Goal: Information Seeking & Learning: Compare options

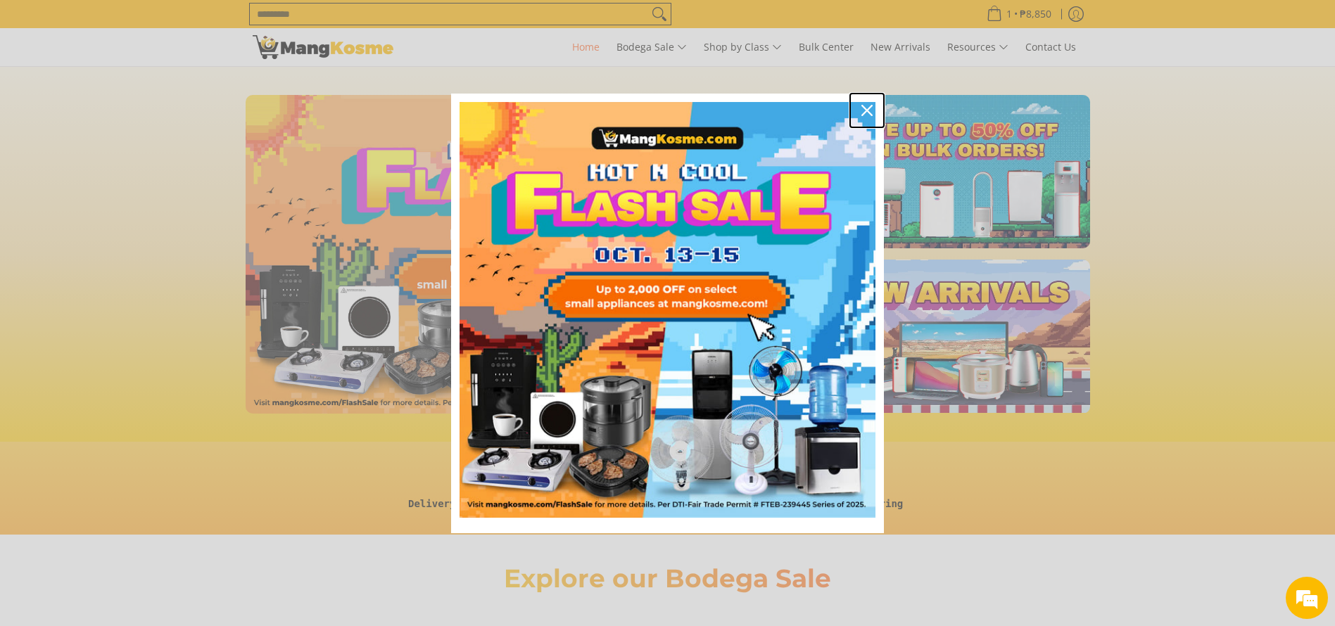
click at [869, 107] on icon "close icon" at bounding box center [866, 110] width 11 height 11
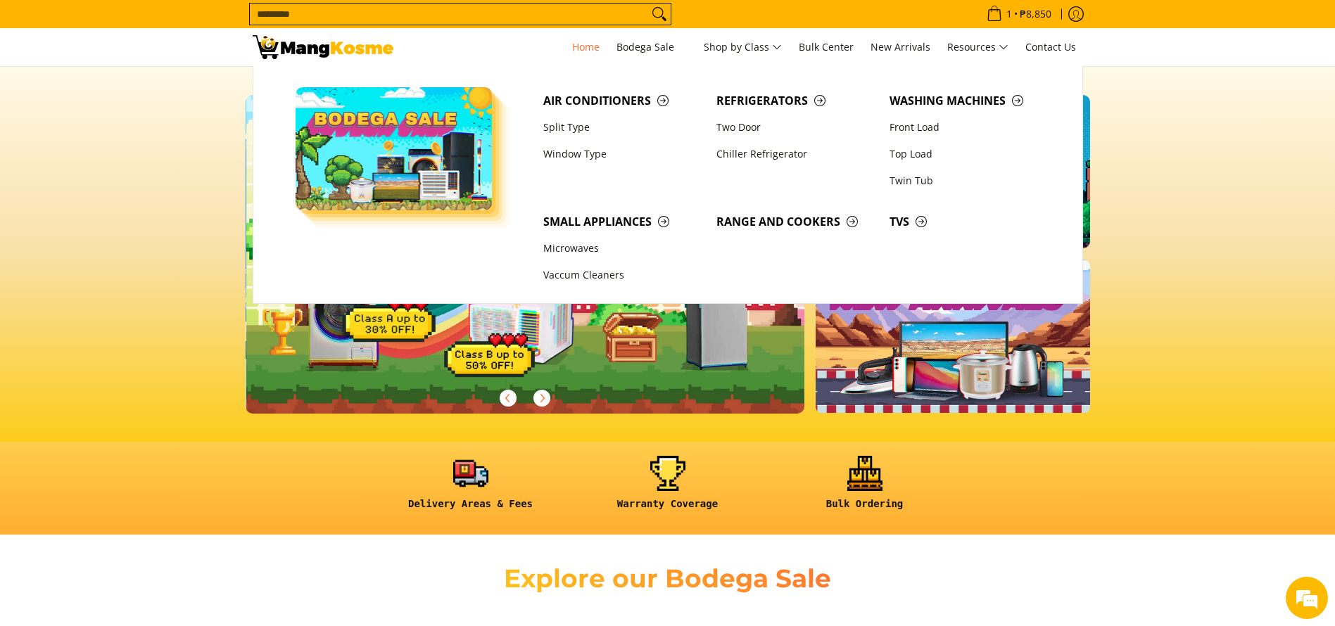
scroll to position [0, 559]
click at [628, 4] on input "Search..." at bounding box center [449, 14] width 398 height 21
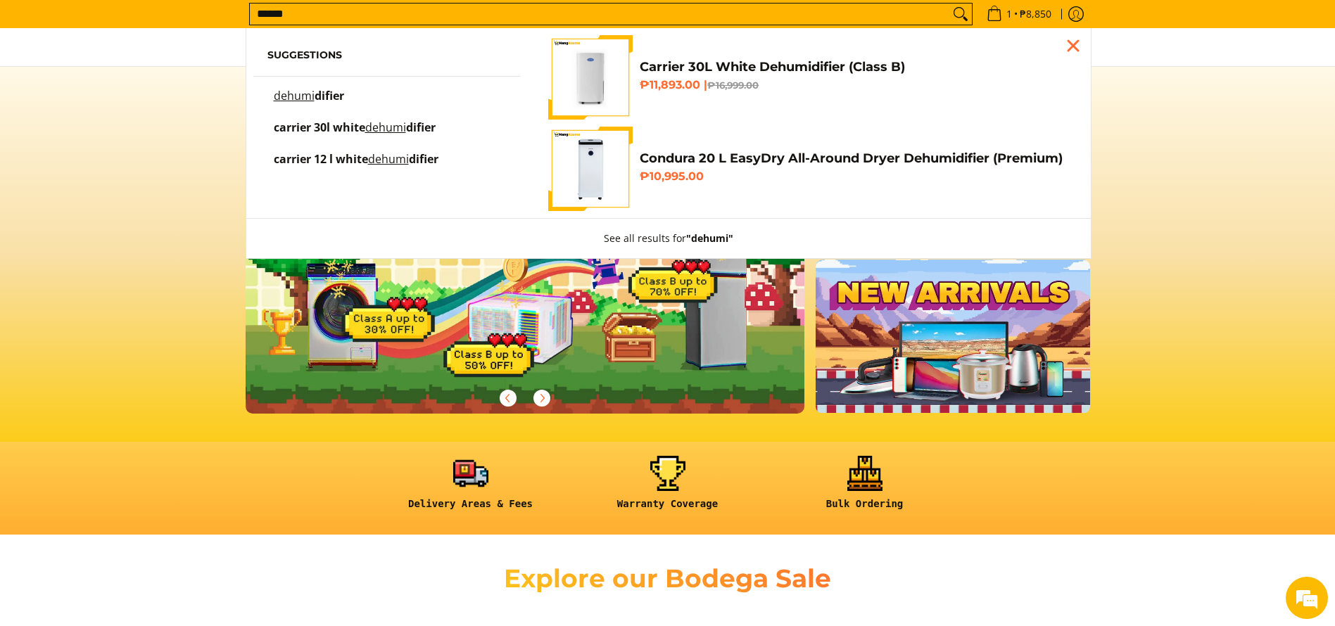
type input "******"
click at [751, 52] on link "Carrier 30L White Dehumidifier (Class B) ₱11,893.00 | ₱16,999.00" at bounding box center [808, 77] width 521 height 84
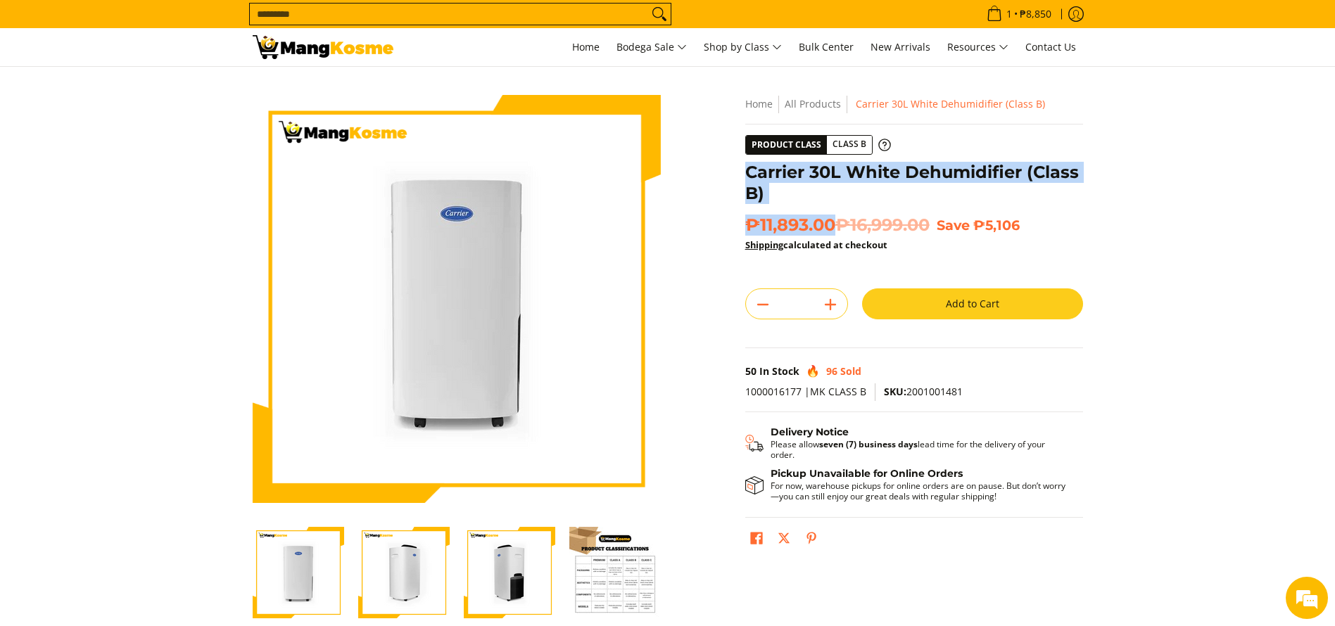
click at [373, 47] on img at bounding box center [323, 47] width 141 height 24
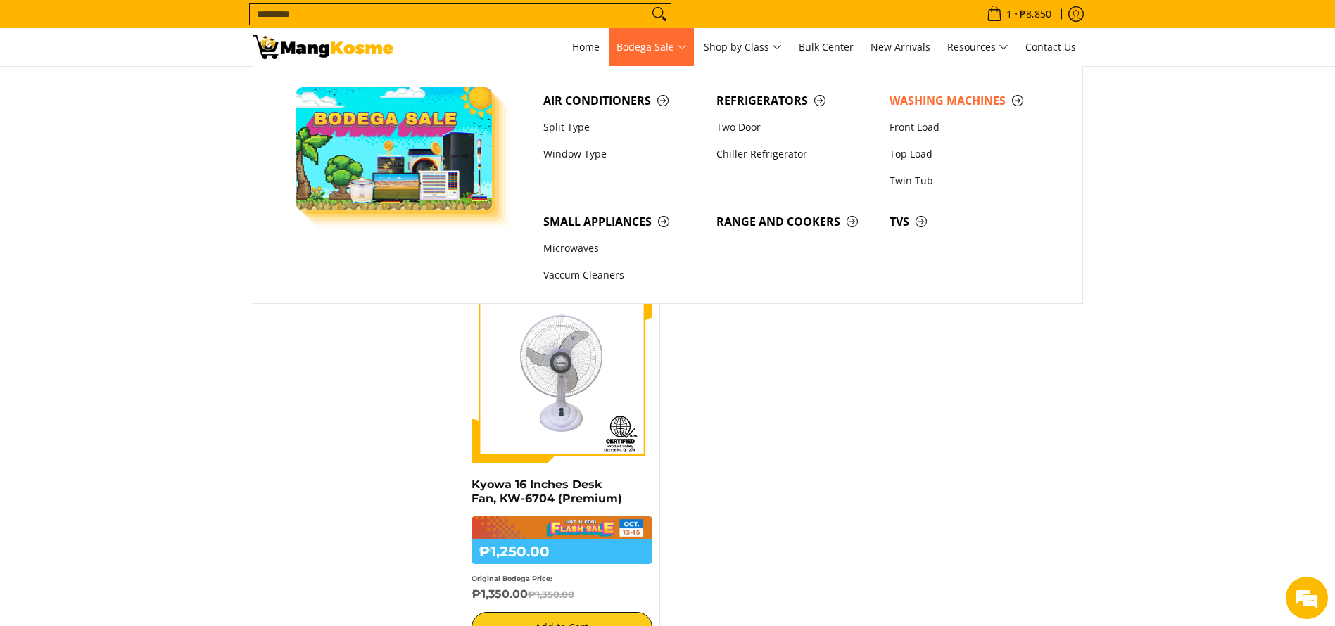
click at [908, 91] on link "Washing Machines" at bounding box center [968, 100] width 173 height 27
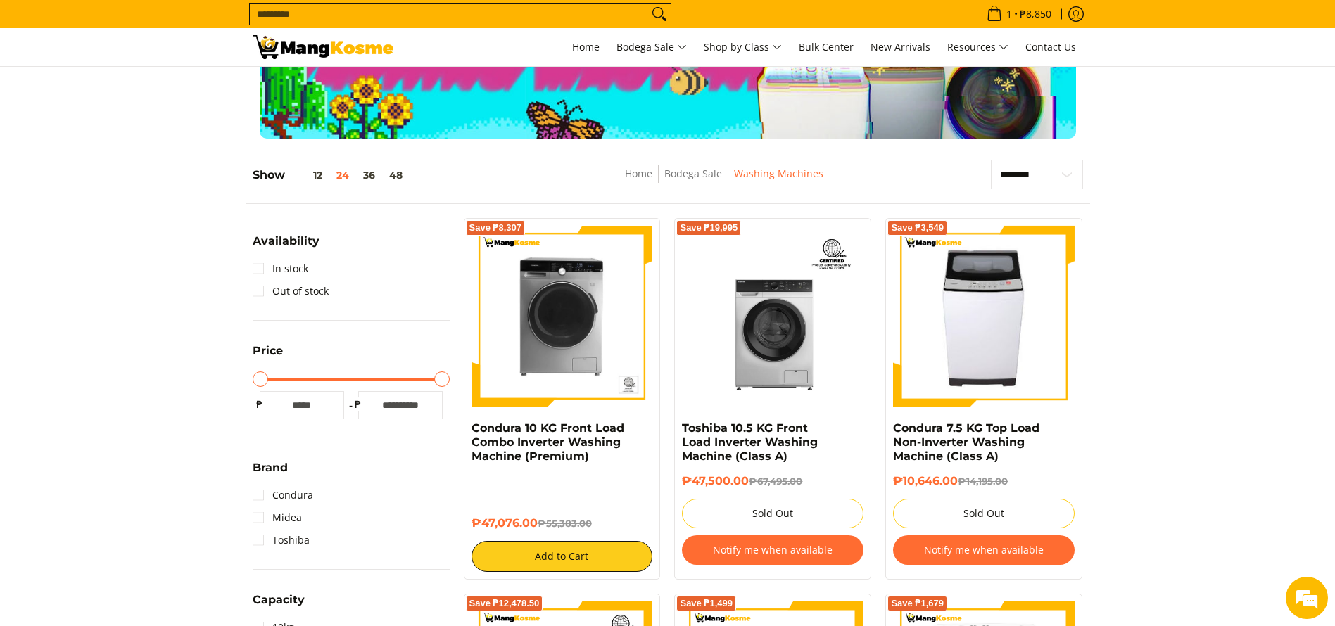
drag, startPoint x: 386, startPoint y: 2, endPoint x: 386, endPoint y: 11, distance: 8.4
click at [386, 3] on span "Search..." at bounding box center [460, 14] width 422 height 23
click at [386, 15] on input "Search..." at bounding box center [449, 14] width 398 height 21
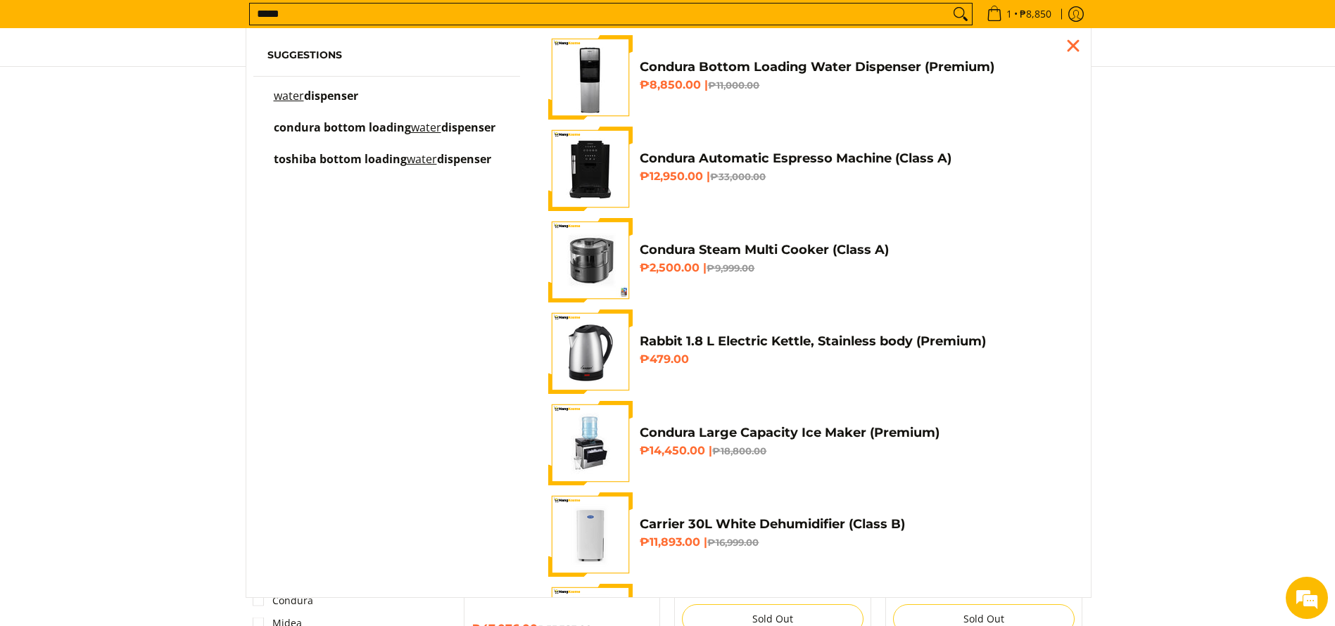
type input "*****"
click at [645, 75] on span "Condura Bottom Loading Water Dispenser (Premium) ₱8,850.00 | ₱11,000.00" at bounding box center [854, 77] width 429 height 37
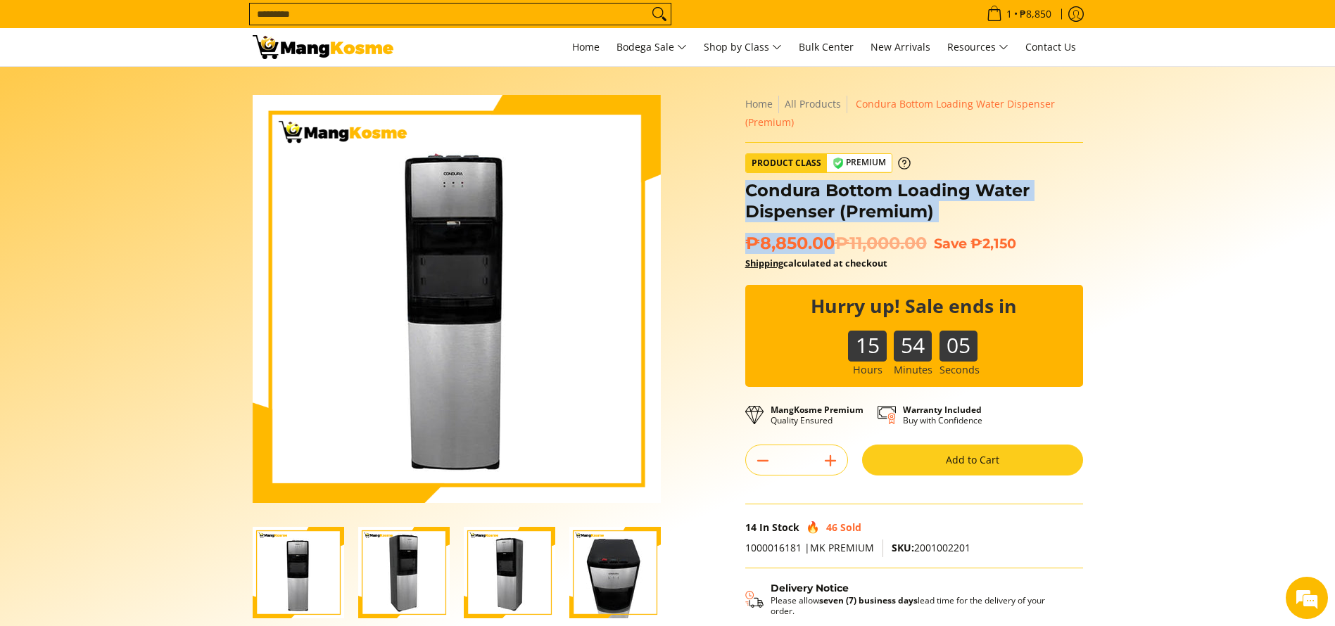
copy div "Condura Bottom Loading Water Dispenser (Premium) ₱8,850.00"
drag, startPoint x: 781, startPoint y: 216, endPoint x: 749, endPoint y: 186, distance: 43.8
click at [749, 186] on div "**********" at bounding box center [914, 408] width 338 height 626
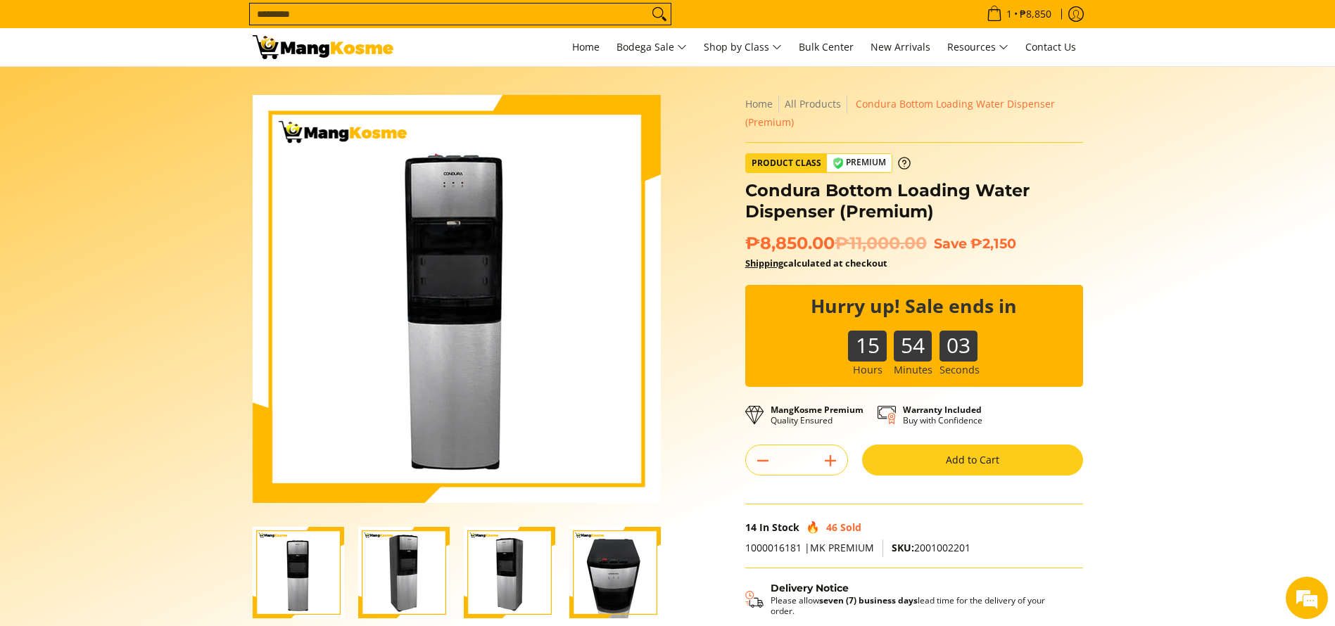
click at [1164, 293] on section "Skip to Main Content Enable zoom Disable zoom Enable zoom Disable zoom" at bounding box center [667, 404] width 1335 height 675
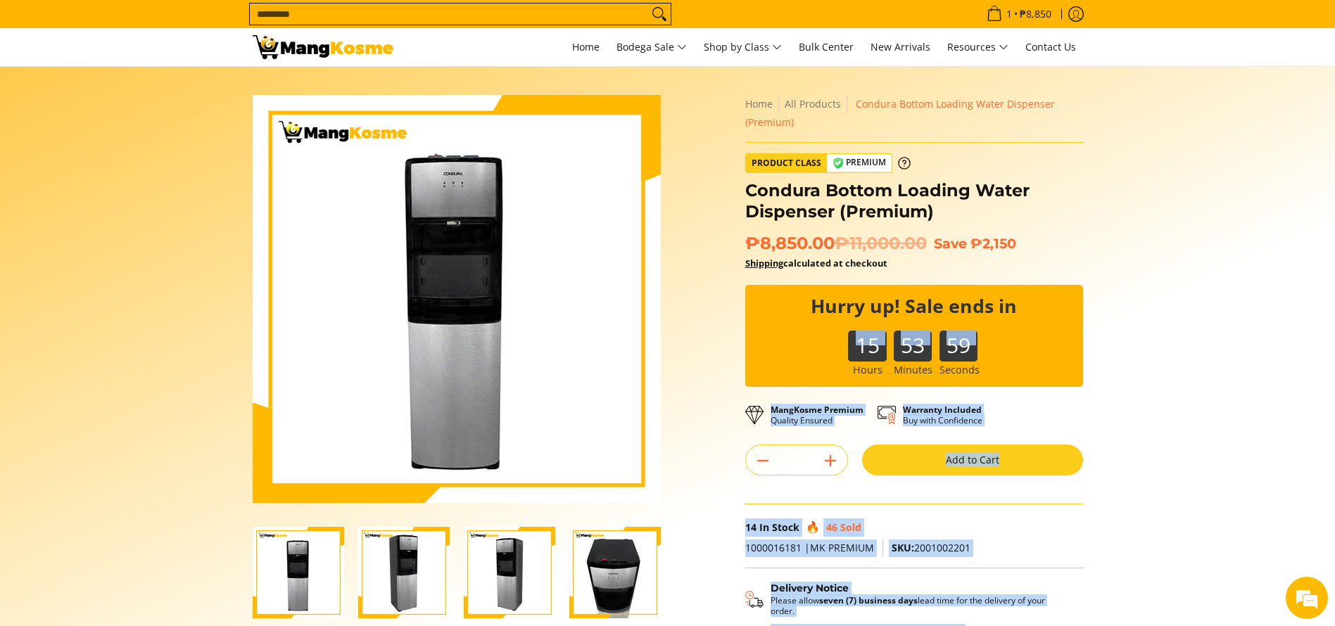
drag, startPoint x: 737, startPoint y: 184, endPoint x: 986, endPoint y: 322, distance: 284.4
click at [989, 323] on div "Skip to Main Content Enable zoom Disable zoom Enable zoom Disable zoom" at bounding box center [668, 411] width 844 height 633
click at [1123, 246] on section "Skip to Main Content Enable zoom Disable zoom Enable zoom Disable zoom" at bounding box center [667, 404] width 1335 height 675
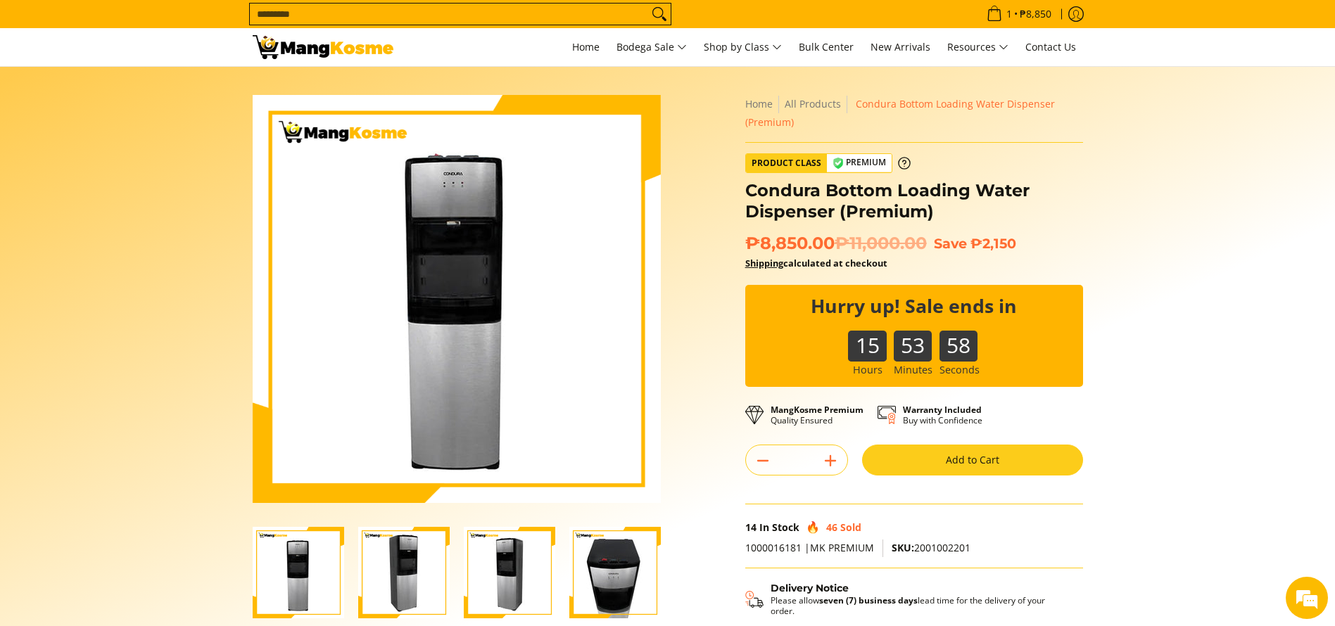
click at [839, 239] on del "₱11,000.00" at bounding box center [881, 243] width 92 height 21
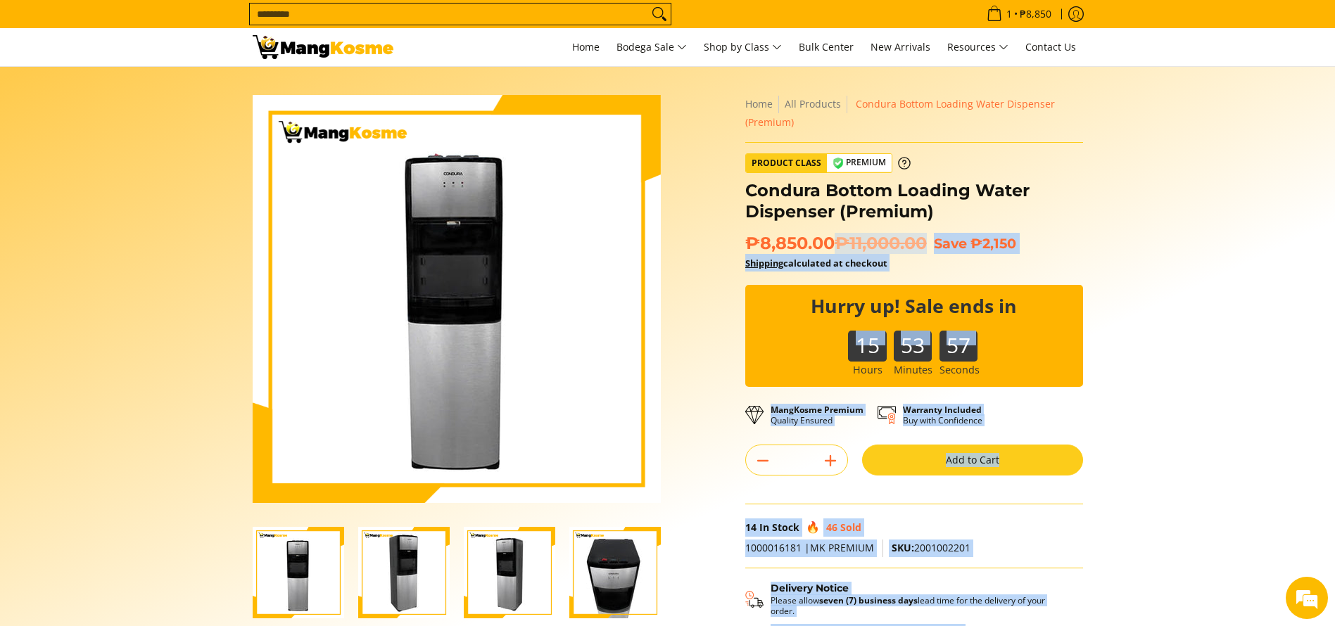
copy form "**********"
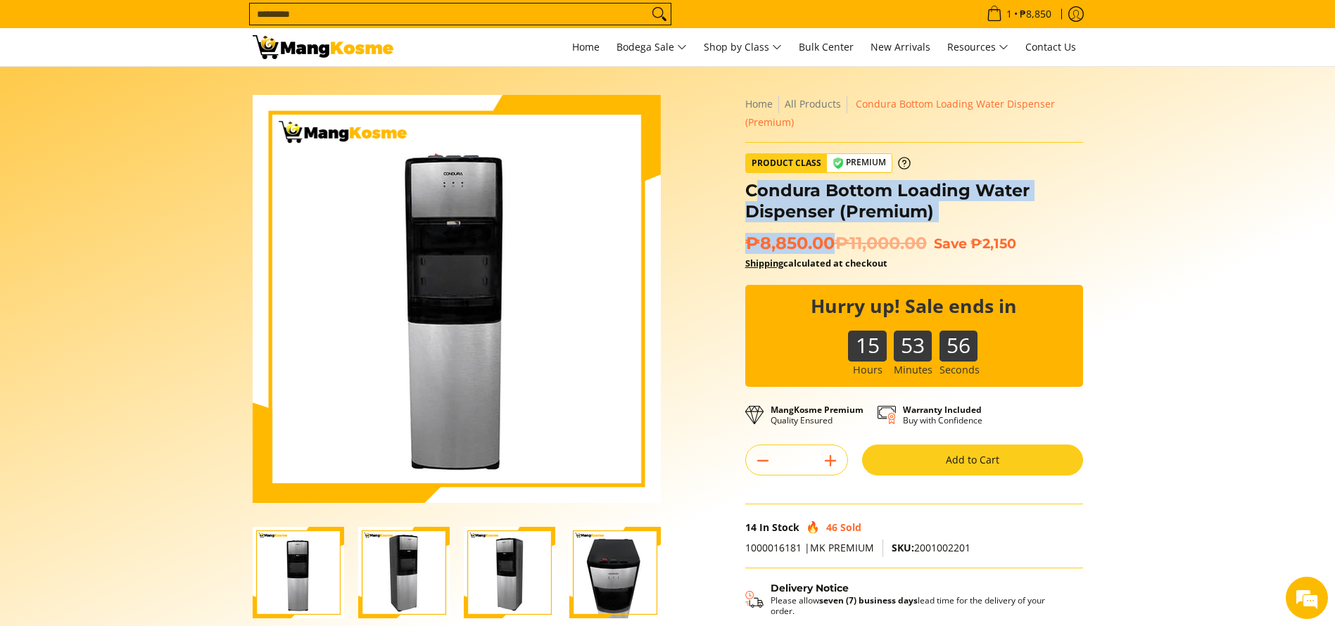
copy div "ondura Bottom Loading Water Dispenser (Premium) ₱8,850.00"
drag, startPoint x: 832, startPoint y: 239, endPoint x: 746, endPoint y: 196, distance: 96.9
click at [746, 196] on div "**********" at bounding box center [914, 408] width 338 height 626
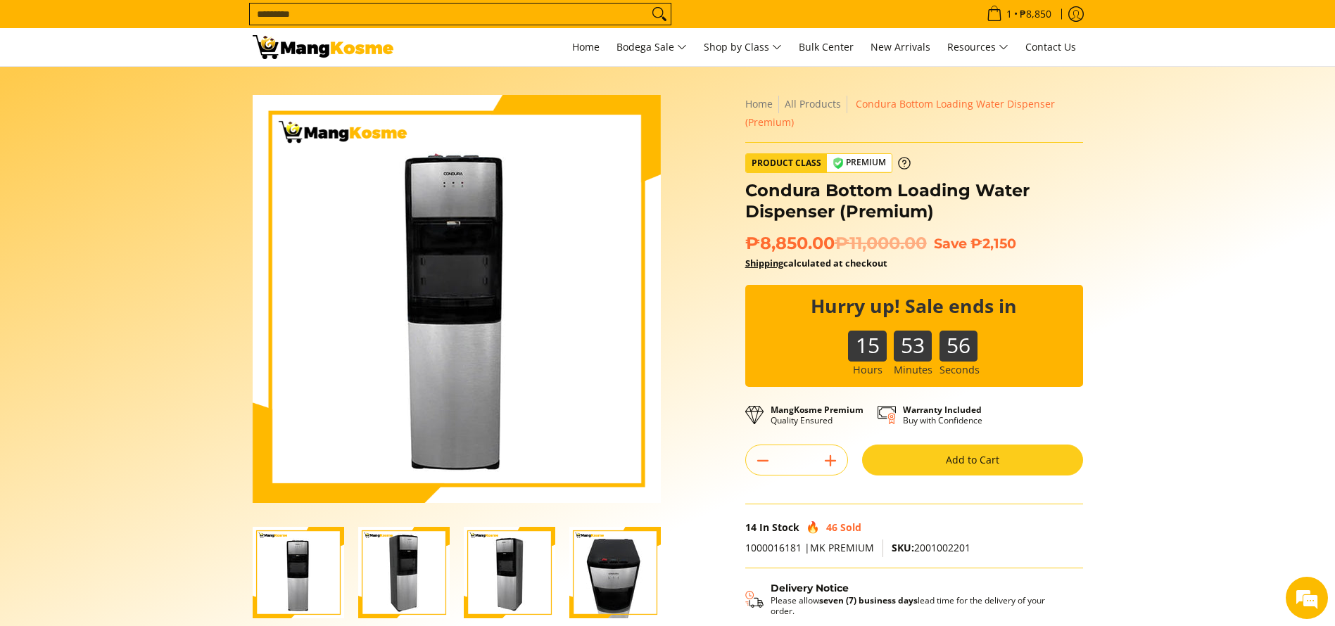
click at [727, 209] on div "Skip to Main Content Enable zoom Disable zoom Enable zoom Disable zoom" at bounding box center [668, 411] width 844 height 633
copy div "Condura Bottom Loading Water Dispenser (Premium) ₱8,850.00"
drag, startPoint x: 771, startPoint y: 203, endPoint x: 841, endPoint y: 239, distance: 78.7
click at [842, 239] on div "**********" at bounding box center [914, 408] width 338 height 626
click at [927, 242] on del "₱11,000.00" at bounding box center [881, 243] width 92 height 21
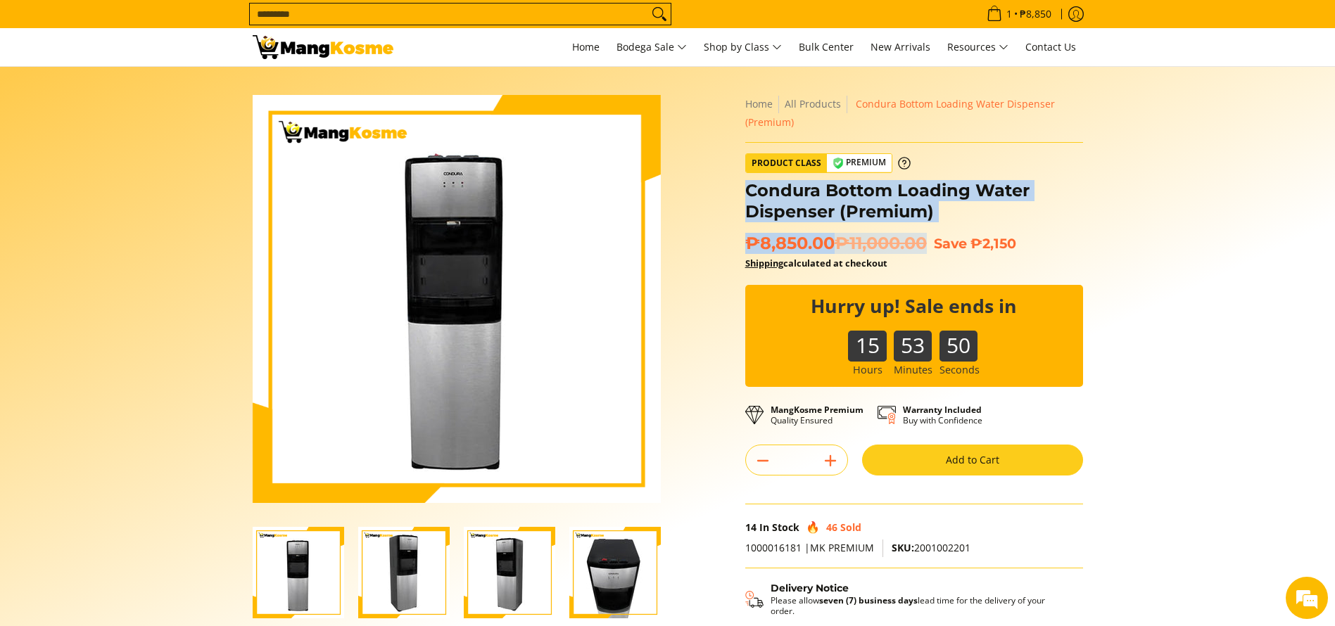
copy div "Condura Bottom Loading Water Dispenser (Premium) ₱8,850.00 ₱11,000.00"
drag, startPoint x: 749, startPoint y: 191, endPoint x: 940, endPoint y: 236, distance: 196.5
click at [940, 236] on div "**********" at bounding box center [914, 408] width 338 height 626
click at [367, 40] on img at bounding box center [323, 47] width 141 height 24
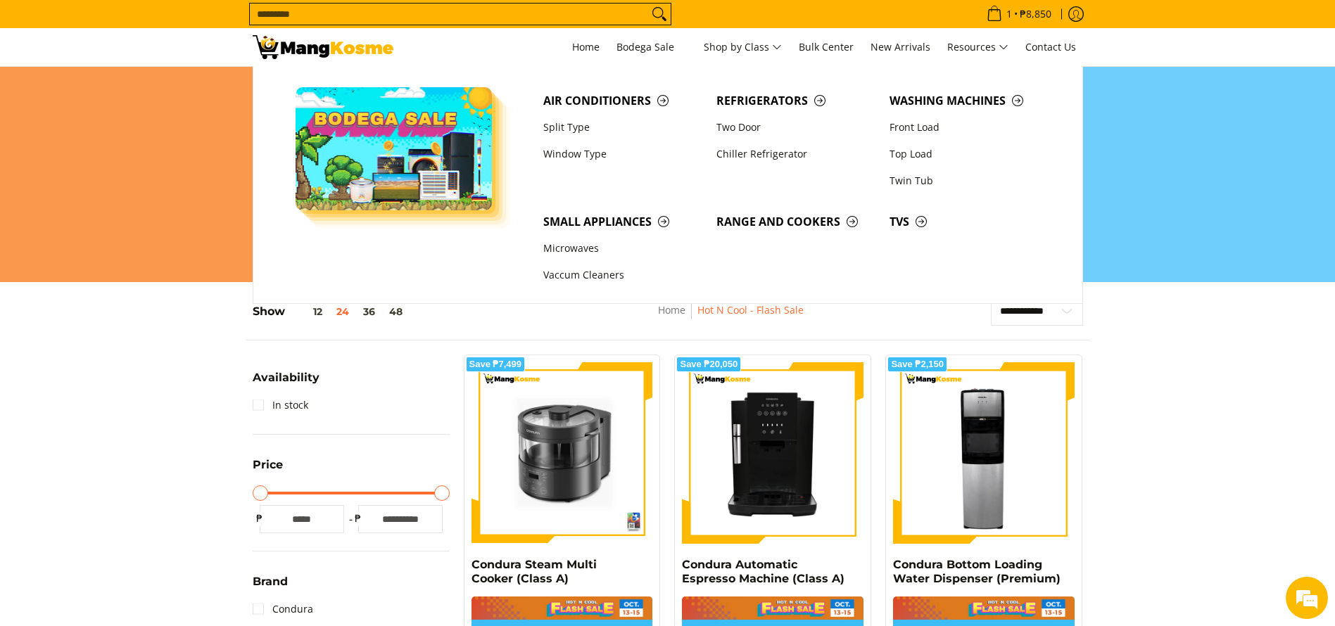
click at [603, 17] on input "Search..." at bounding box center [449, 14] width 398 height 21
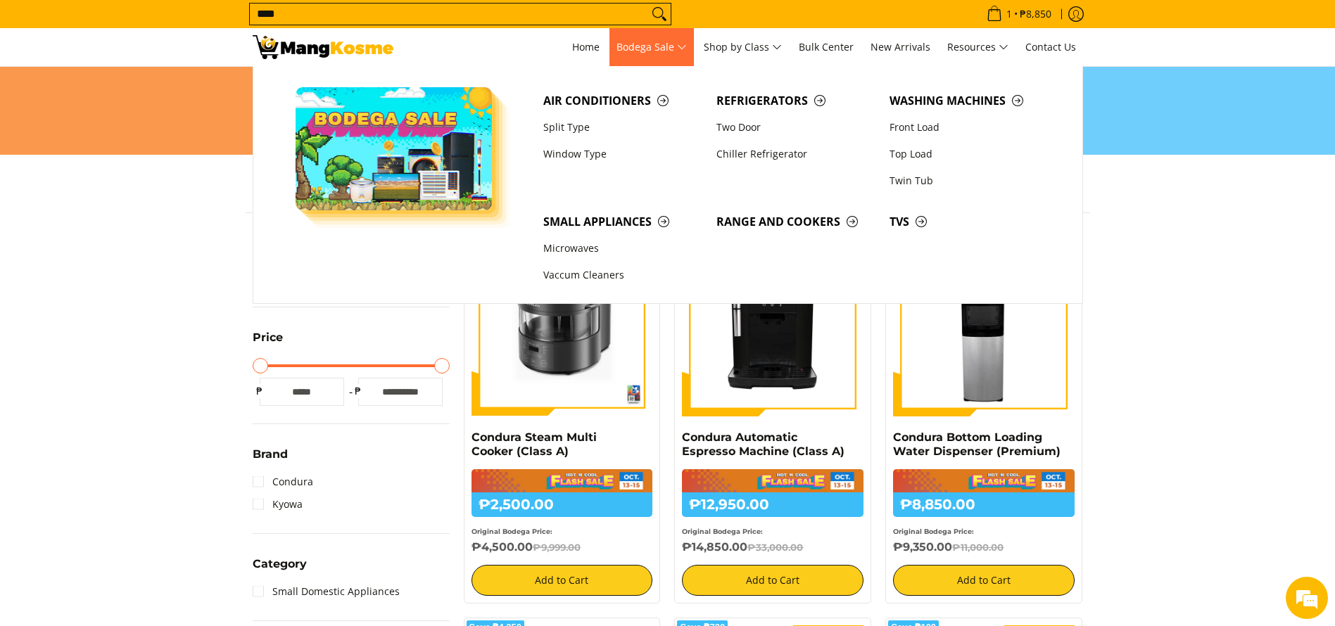
scroll to position [211, 0]
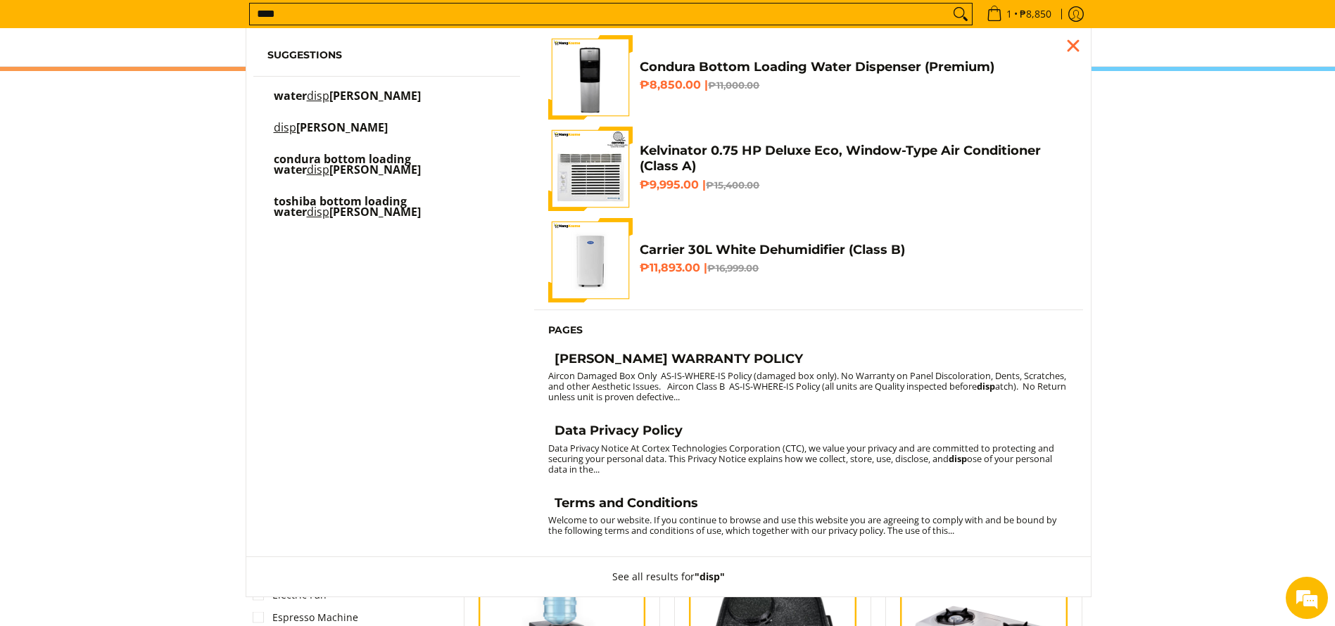
type input "****"
click at [978, 382] on small "Aircon Damaged Box Only AS-IS-WHERE-IS Policy (damaged box only). No Warranty o…" at bounding box center [807, 386] width 518 height 34
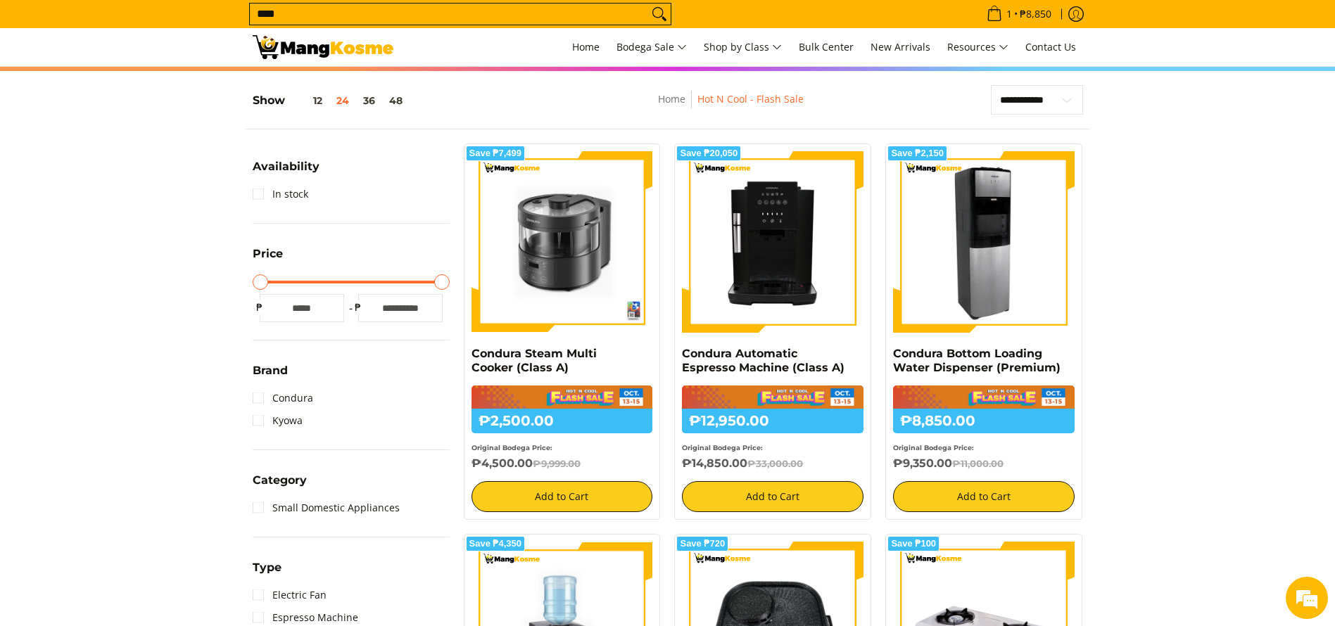
click at [1021, 307] on img at bounding box center [984, 242] width 182 height 182
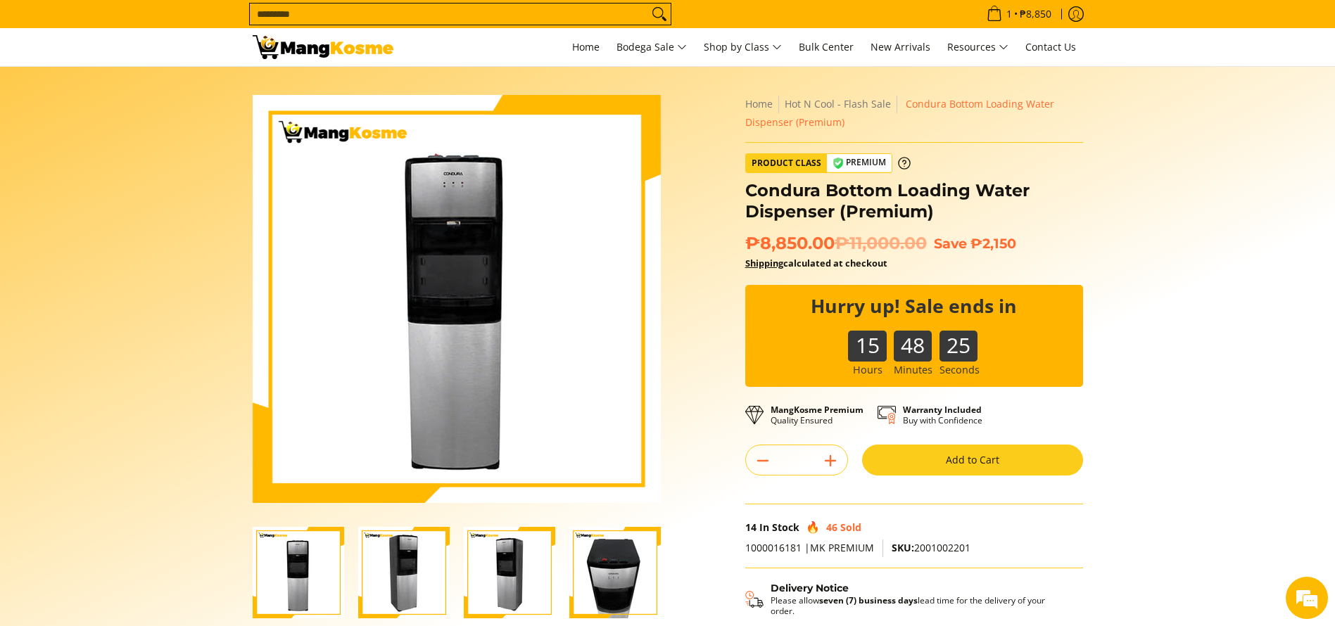
scroll to position [1108, 0]
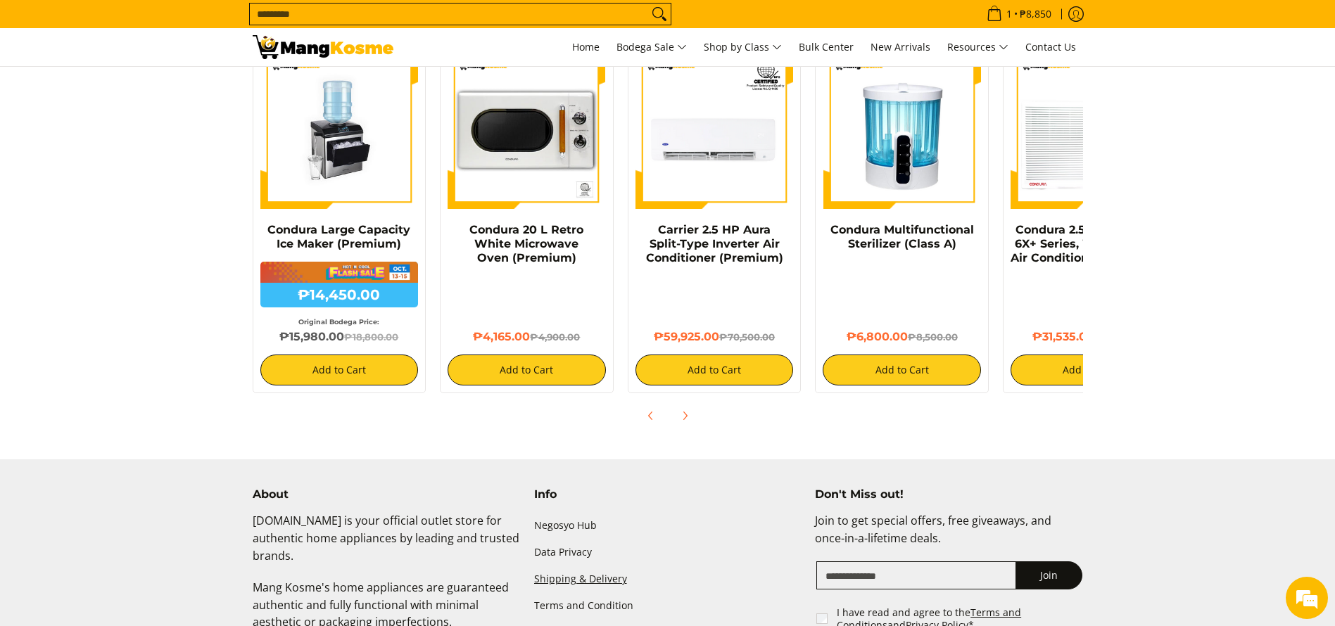
click at [564, 568] on link "Shipping & Delivery" at bounding box center [667, 579] width 267 height 27
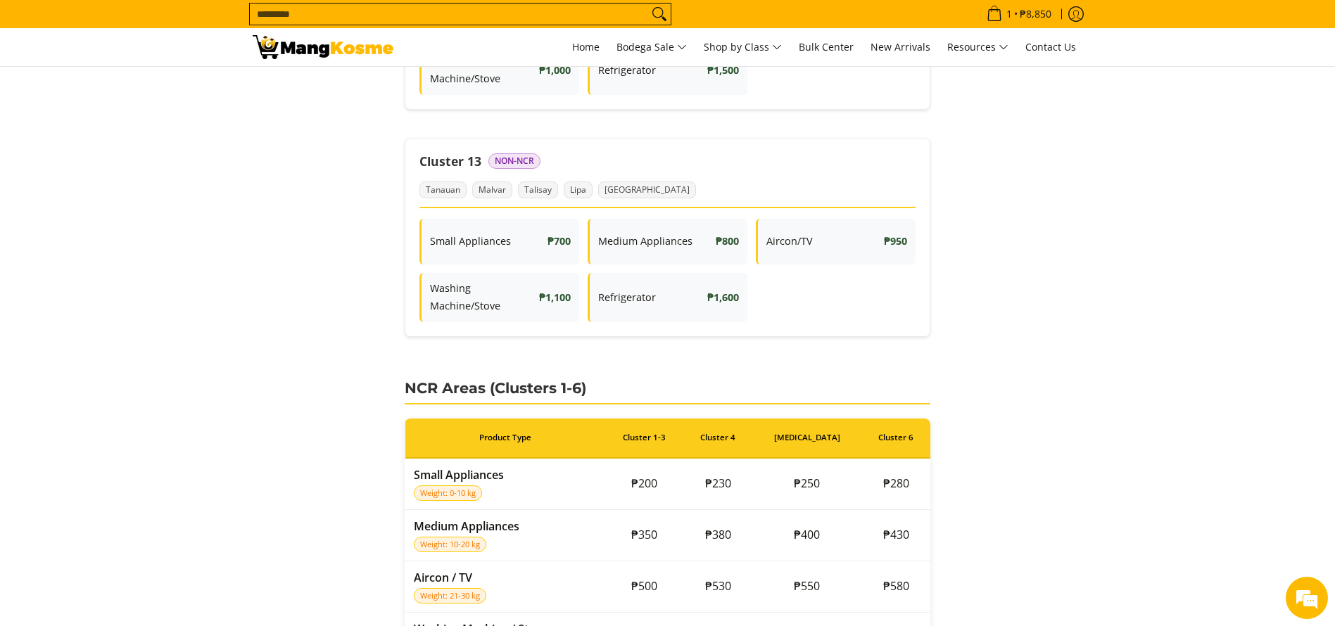
scroll to position [2142, 0]
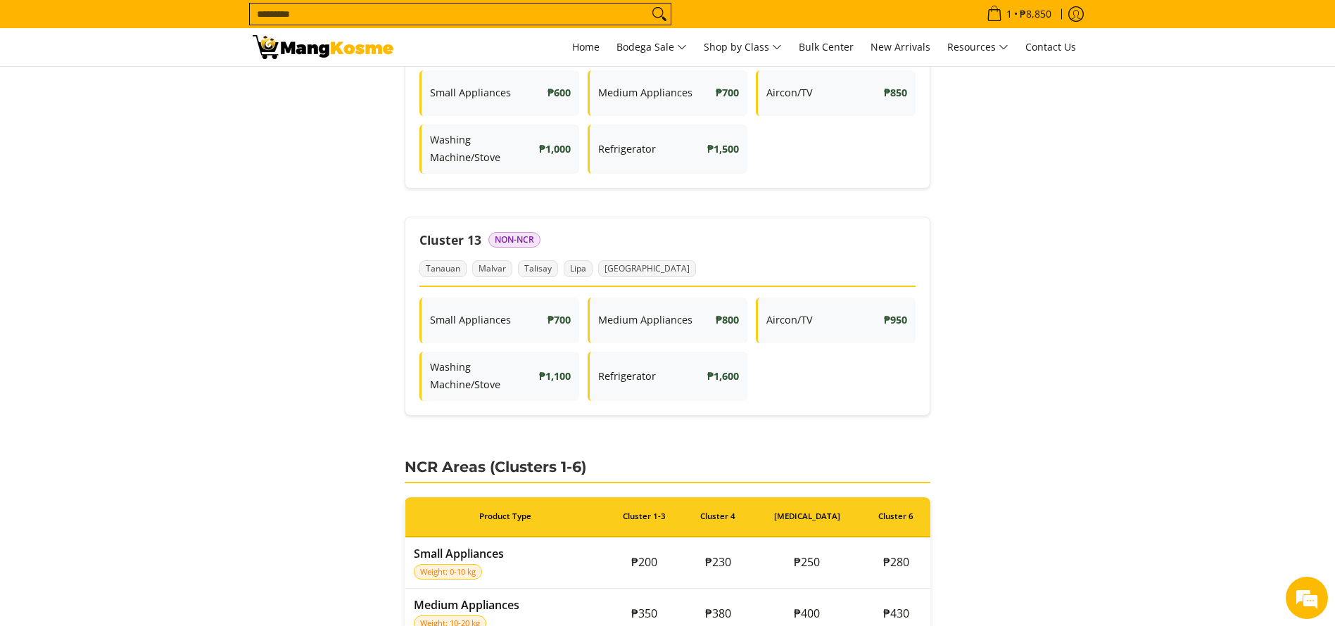
drag, startPoint x: 1350, startPoint y: 56, endPoint x: 1307, endPoint y: 383, distance: 329.4
drag, startPoint x: 511, startPoint y: 189, endPoint x: 516, endPoint y: 214, distance: 25.1
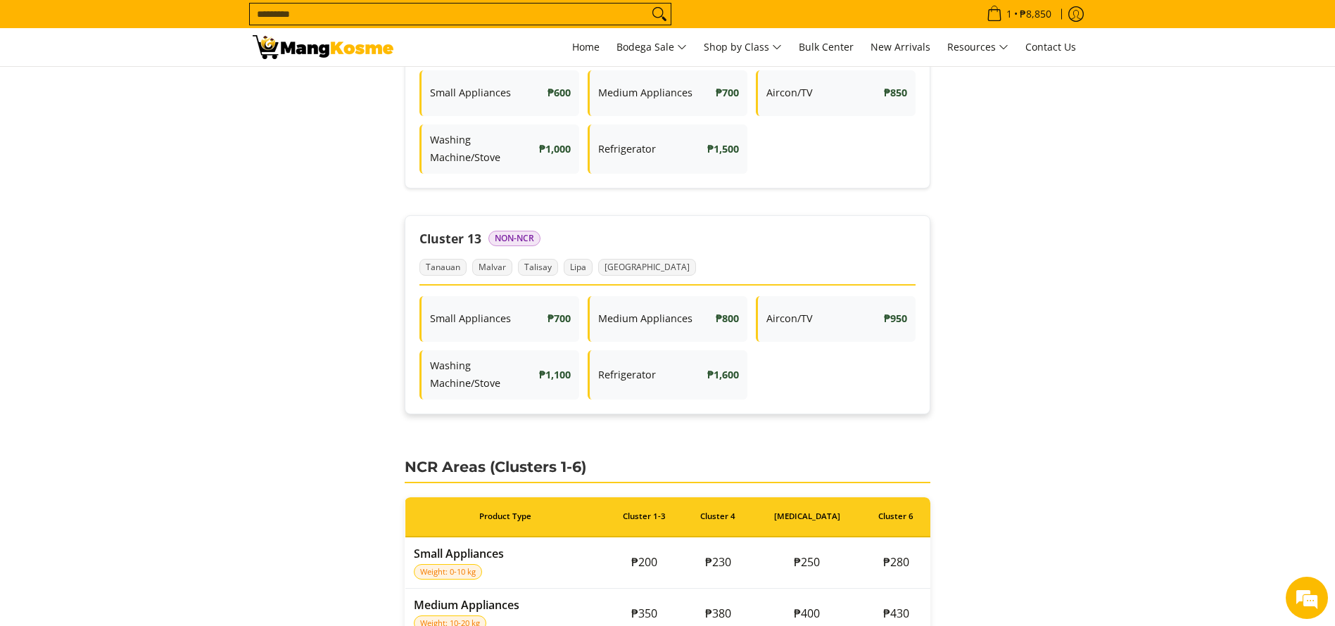
click at [518, 231] on span "Non-NCR" at bounding box center [514, 238] width 52 height 15
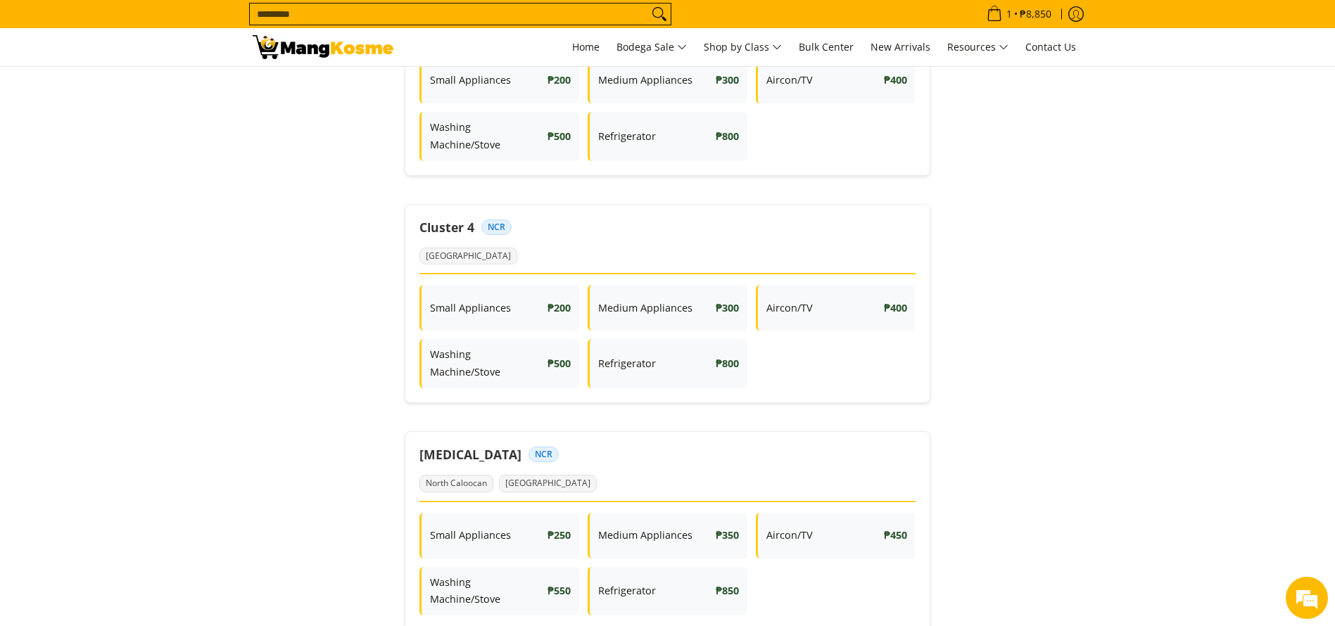
scroll to position [348, 0]
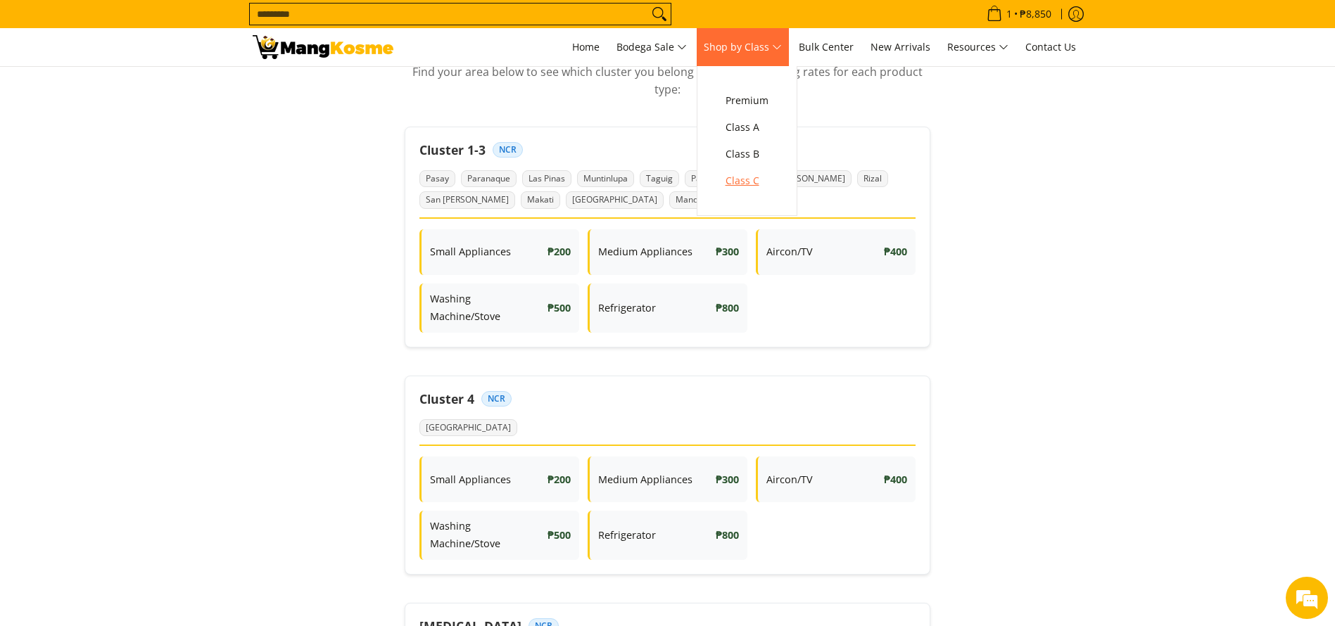
click at [749, 175] on span "Class C" at bounding box center [746, 181] width 43 height 18
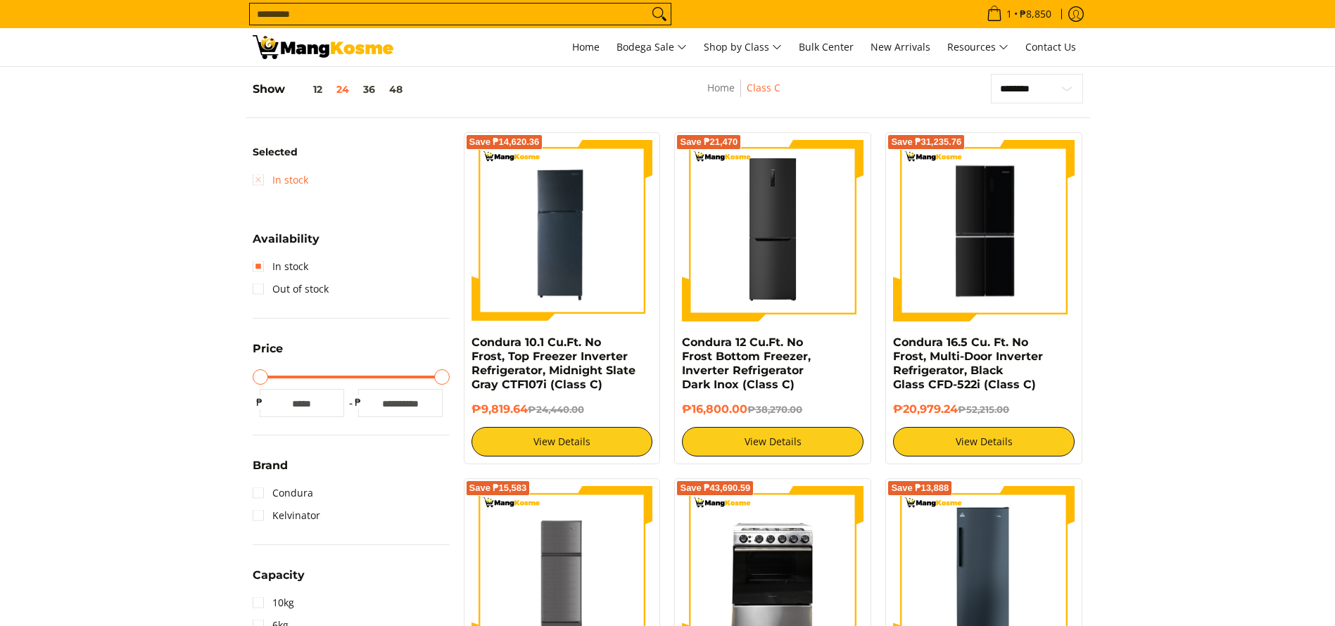
scroll to position [198, 0]
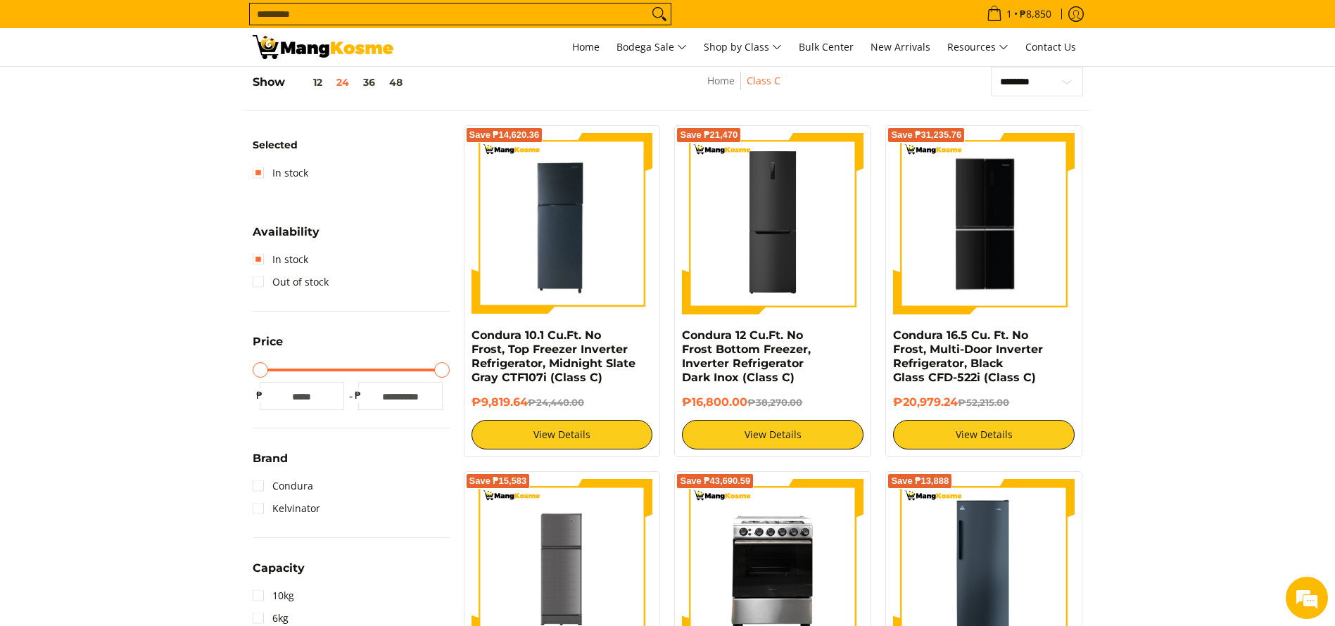
drag, startPoint x: 335, startPoint y: 15, endPoint x: 334, endPoint y: 24, distance: 9.3
click at [335, 14] on input "Search..." at bounding box center [449, 14] width 398 height 21
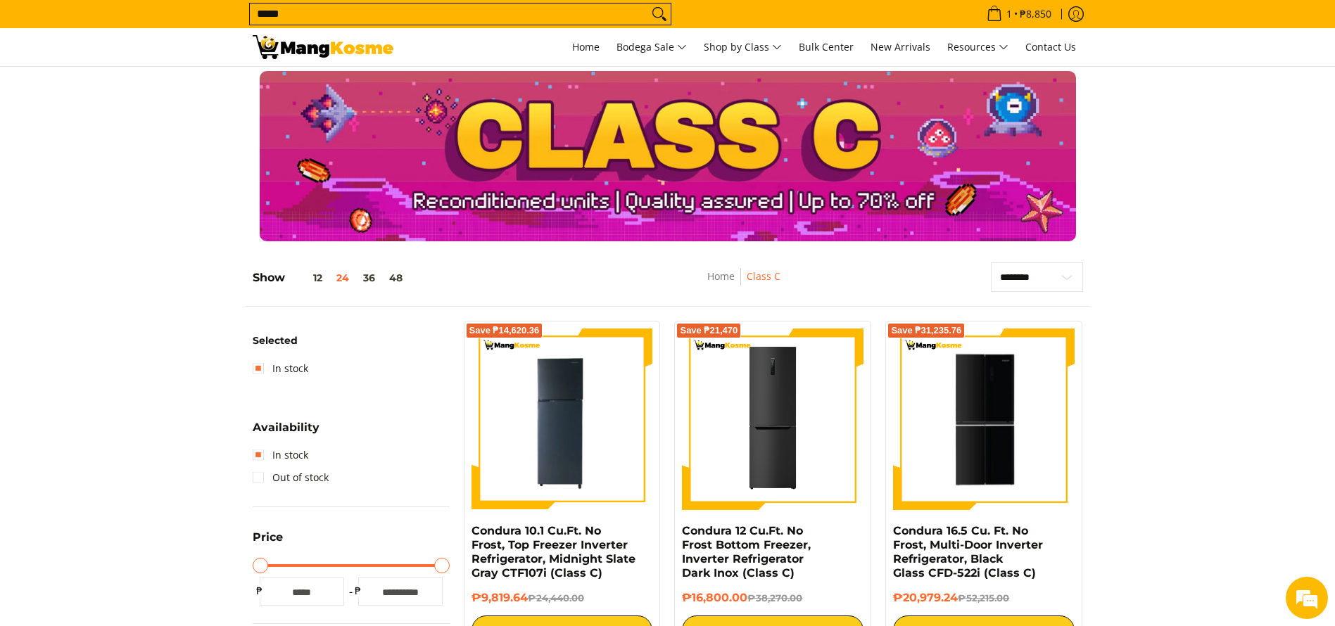
scroll to position [0, 0]
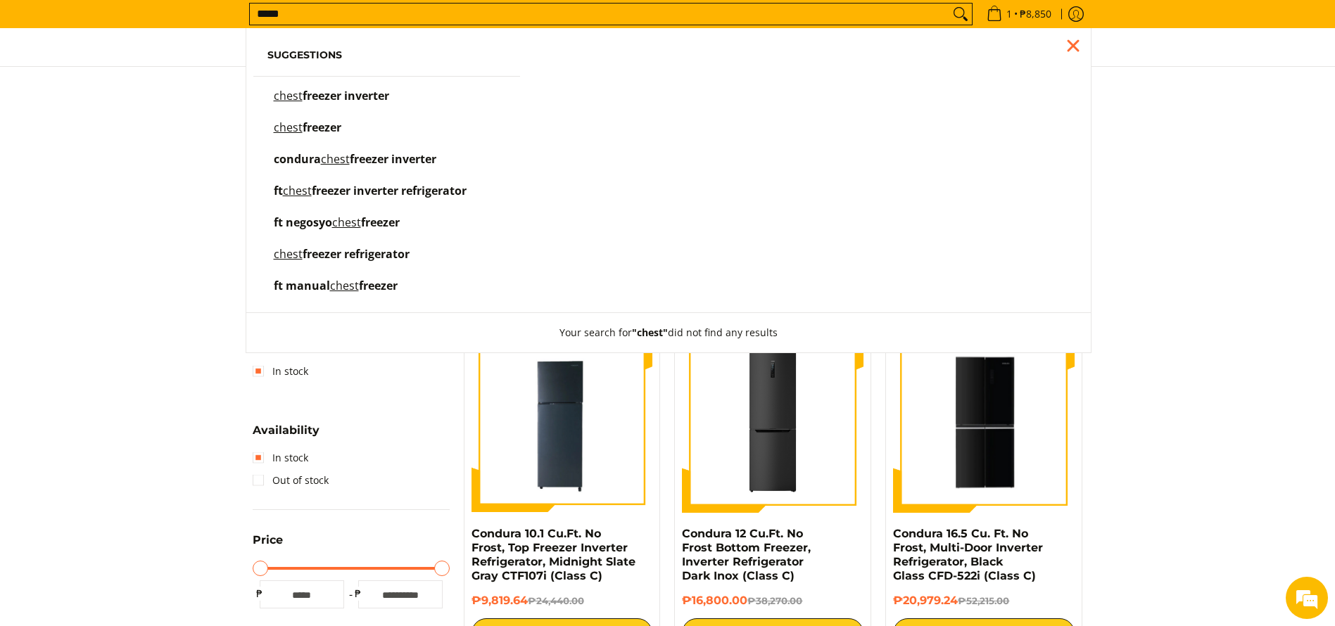
drag, startPoint x: 49, startPoint y: 233, endPoint x: 62, endPoint y: 240, distance: 15.1
click at [52, 235] on div at bounding box center [667, 159] width 1335 height 170
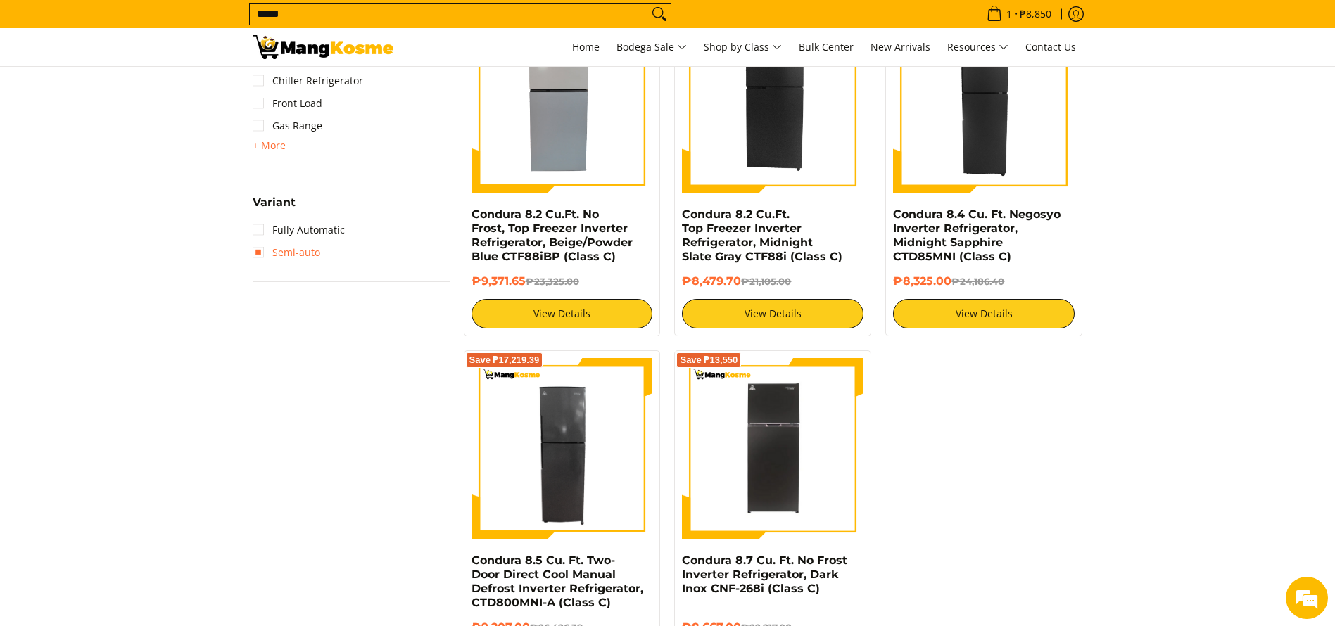
scroll to position [1267, 0]
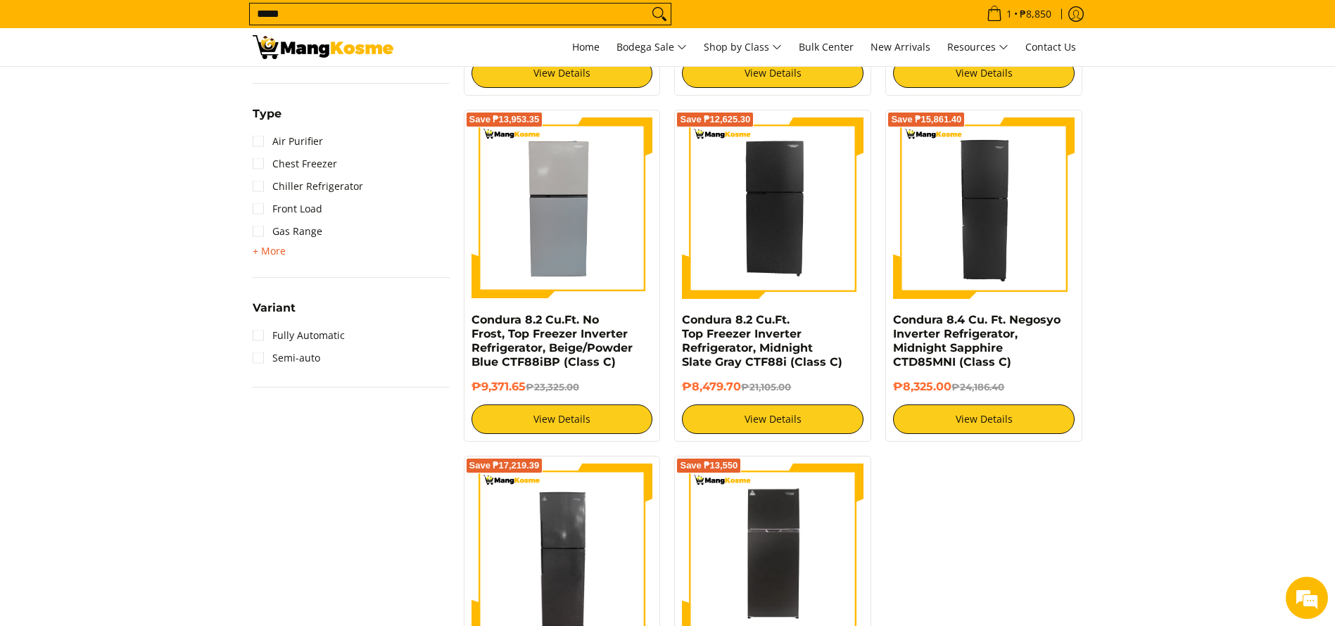
click at [272, 246] on span "+ More" at bounding box center [269, 251] width 33 height 11
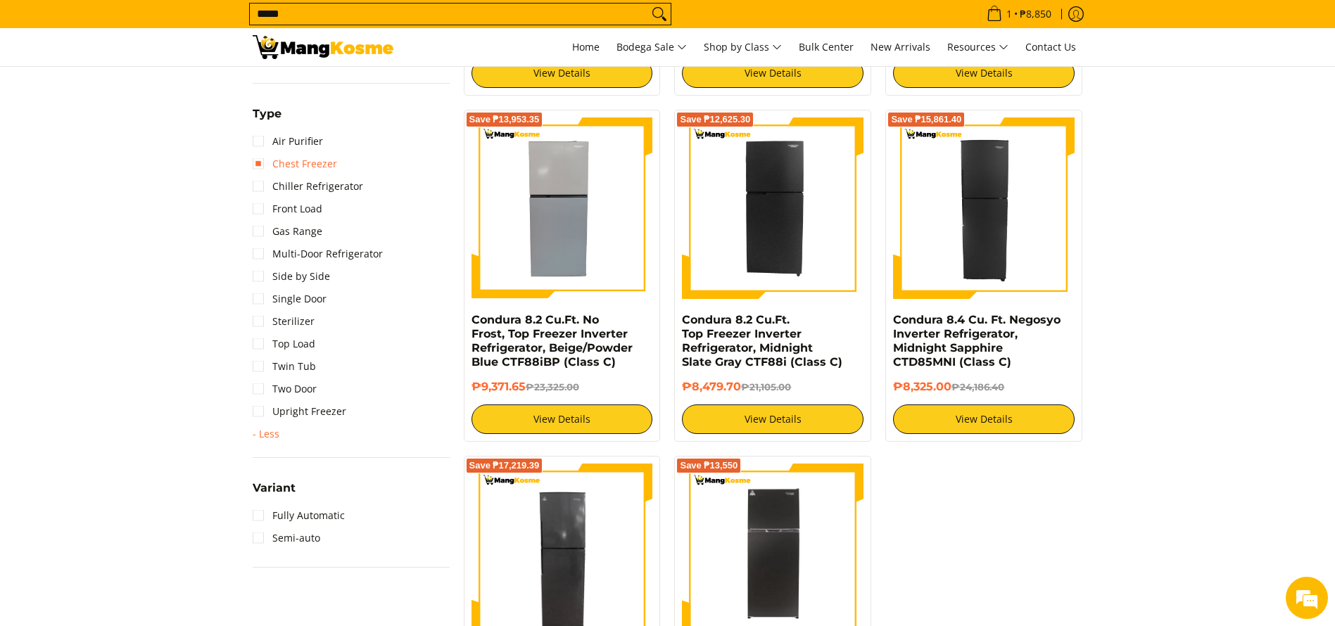
click at [310, 163] on link "Chest Freezer" at bounding box center [295, 164] width 84 height 23
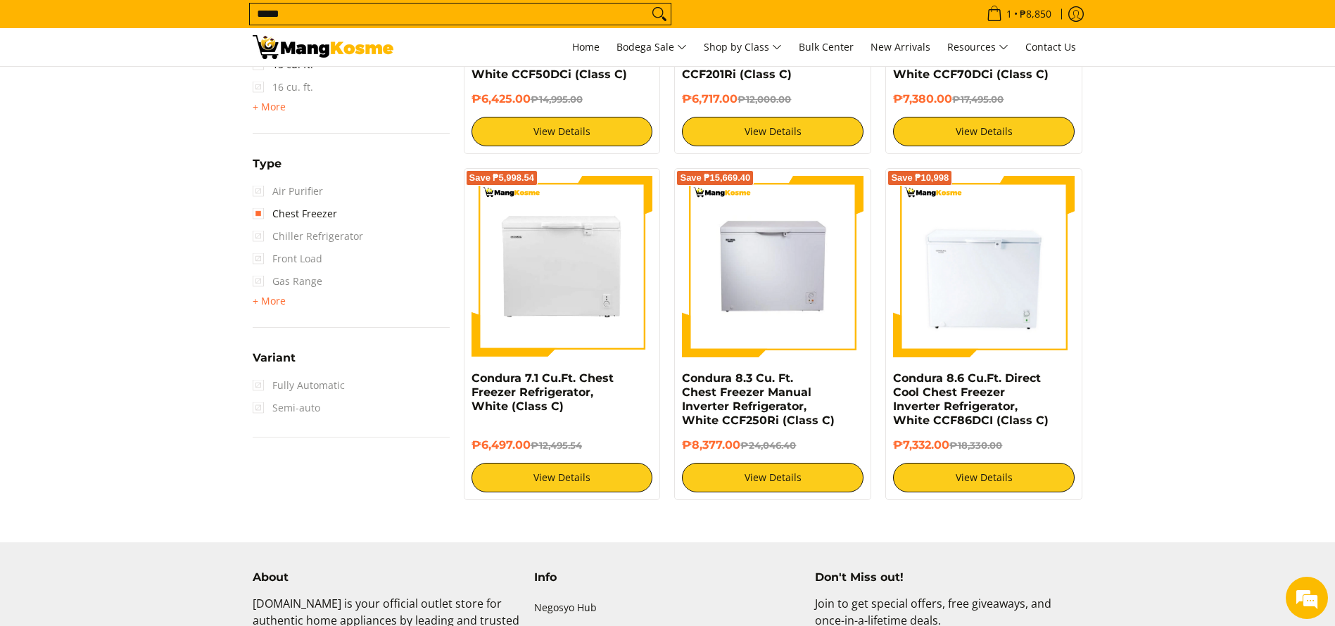
scroll to position [1254, 0]
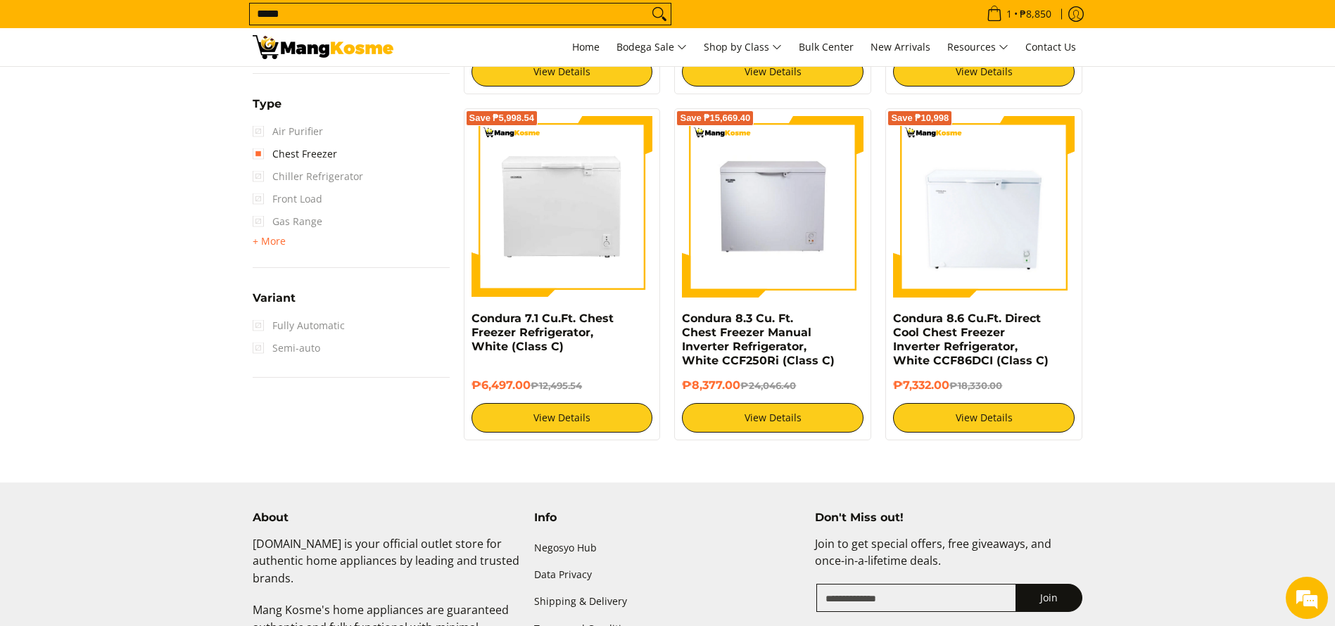
click at [448, 17] on input "*****" at bounding box center [449, 14] width 398 height 21
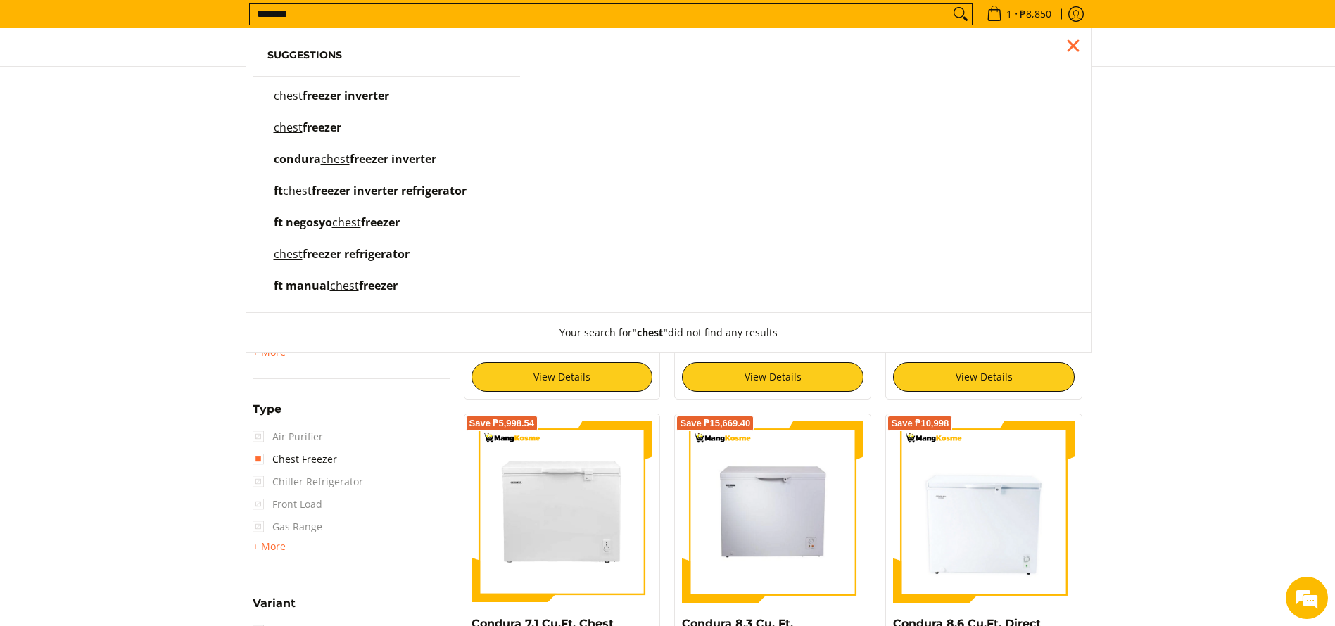
scroll to position [905, 0]
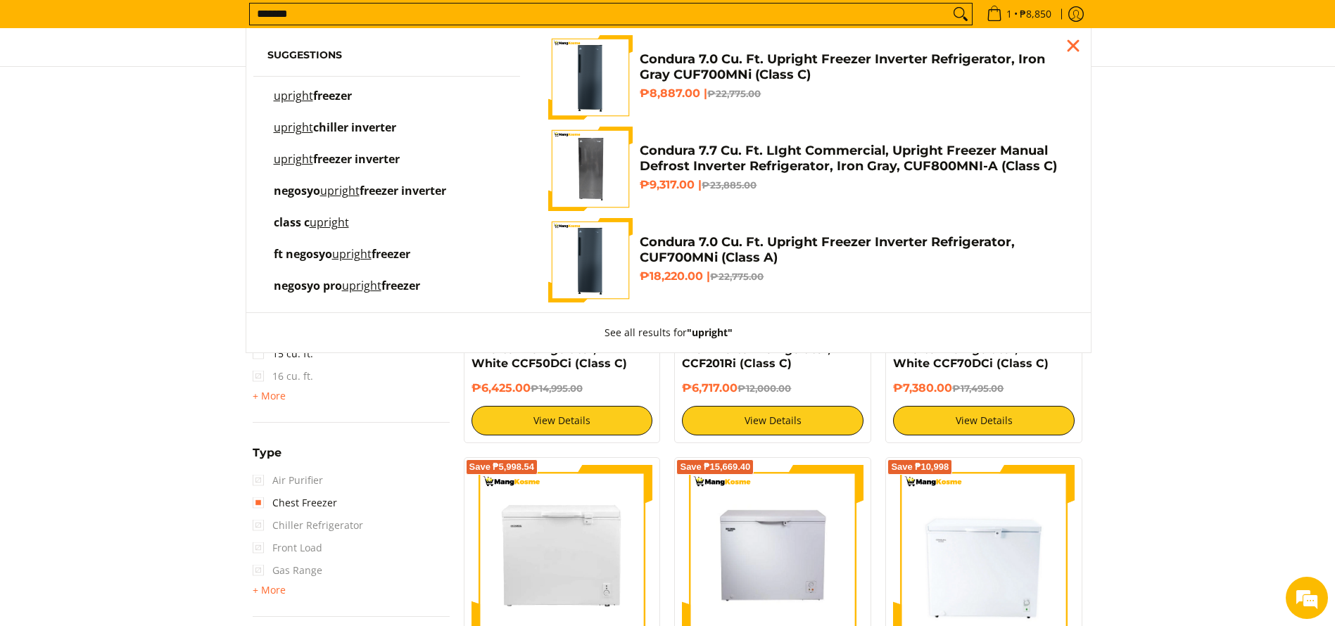
type input "*******"
click at [676, 76] on h4 "Condura 7.0 Cu. Ft. Upright Freezer Inverter Refrigerator, Iron Gray CUF700MNi …" at bounding box center [854, 67] width 429 height 32
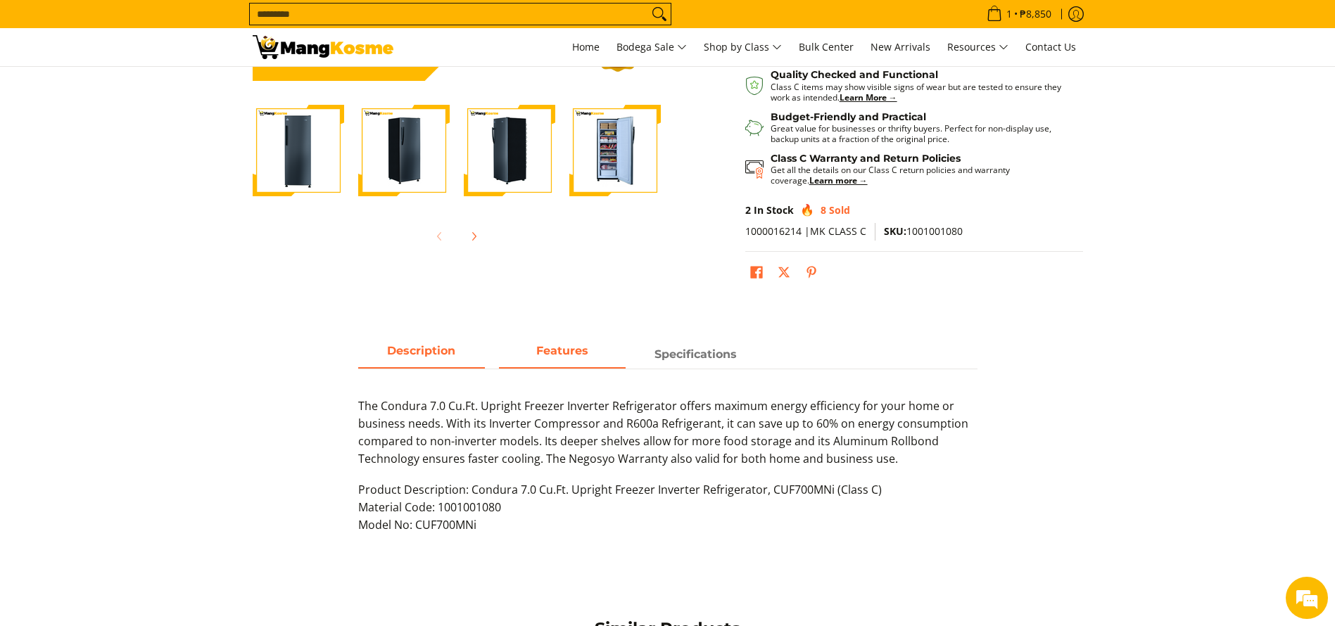
drag, startPoint x: 588, startPoint y: 343, endPoint x: 602, endPoint y: 346, distance: 14.4
click at [588, 343] on span "Features" at bounding box center [562, 354] width 127 height 25
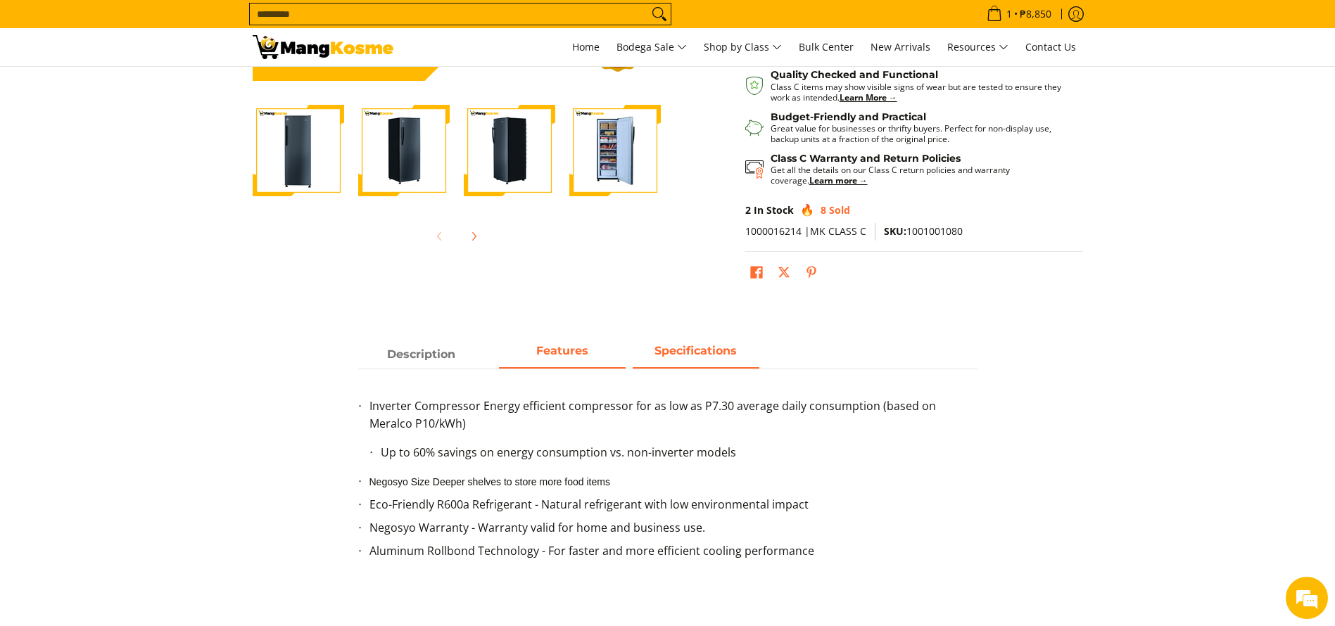
click at [683, 343] on span "Specifications" at bounding box center [696, 354] width 127 height 25
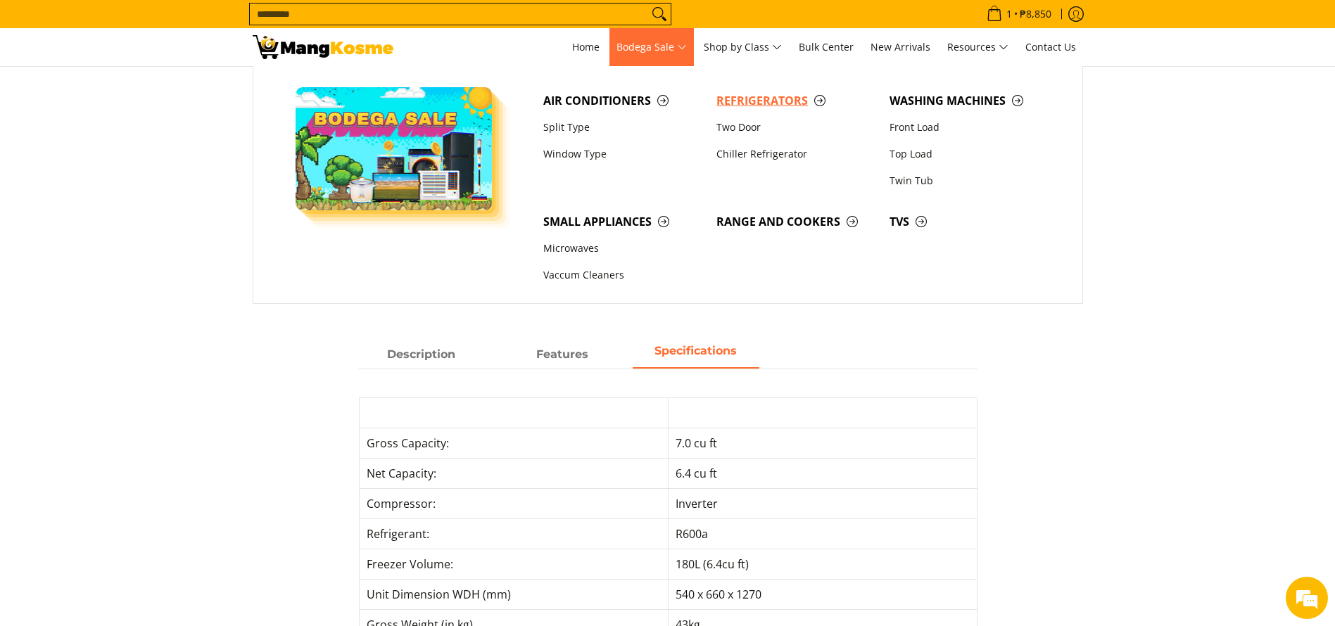
click at [727, 91] on link "Refrigerators" at bounding box center [795, 100] width 173 height 27
